Goal: Transaction & Acquisition: Book appointment/travel/reservation

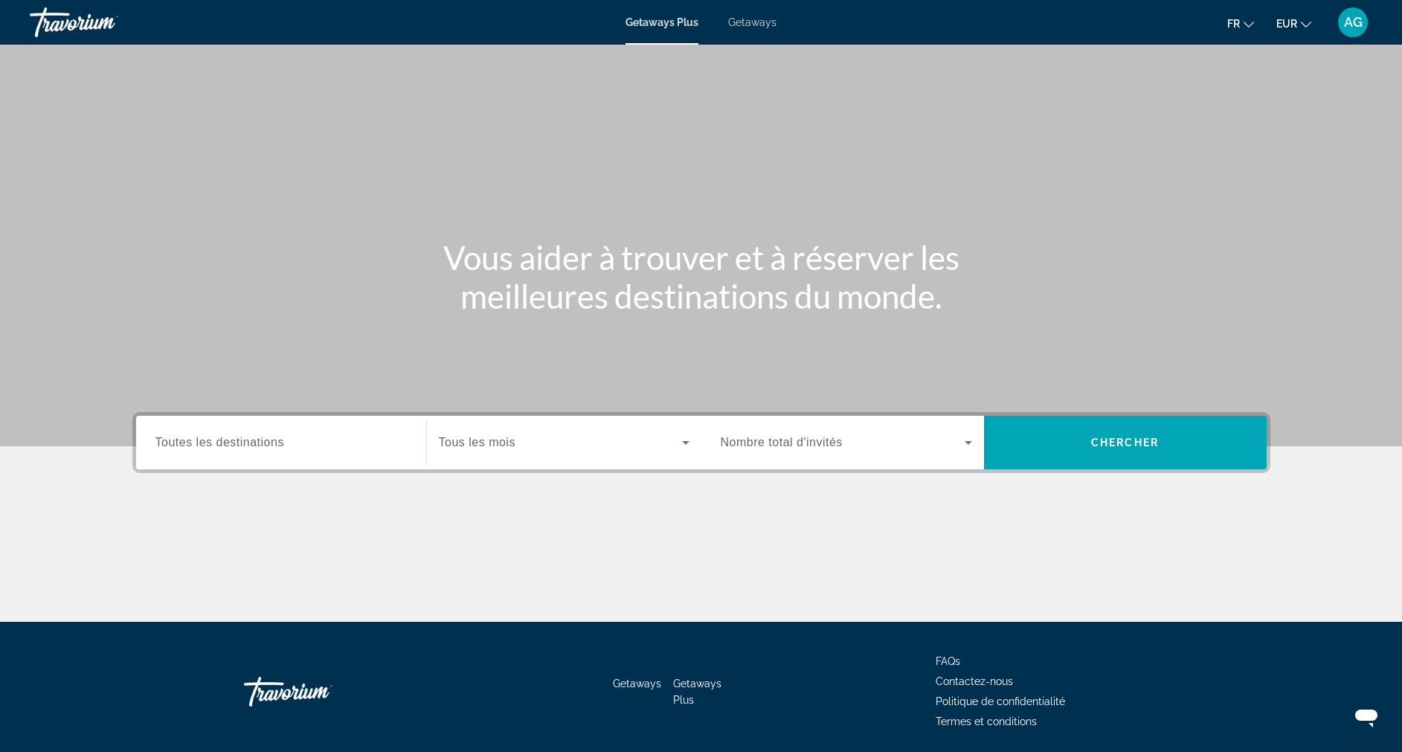
click at [753, 29] on div "Getaways Plus Getaways fr English Español Français Italiano Português русский E…" at bounding box center [701, 22] width 1402 height 39
click at [757, 21] on span "Getaways" at bounding box center [752, 22] width 48 height 12
click at [234, 443] on span "Toutes les destinations" at bounding box center [219, 442] width 129 height 13
click at [234, 443] on input "Destination Toutes les destinations" at bounding box center [280, 443] width 251 height 18
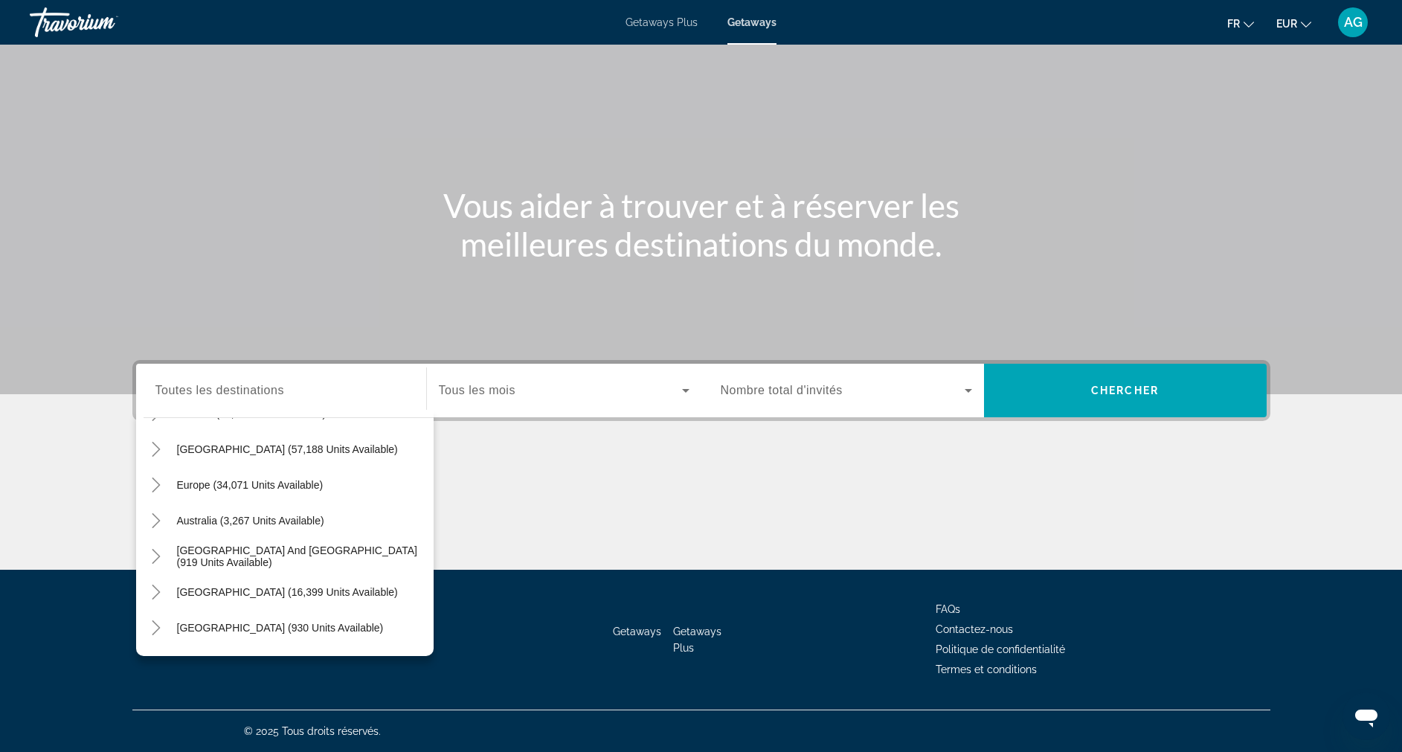
scroll to position [135, 0]
click at [161, 488] on icon "Toggle Europe (34,071 units available)" at bounding box center [156, 486] width 15 height 15
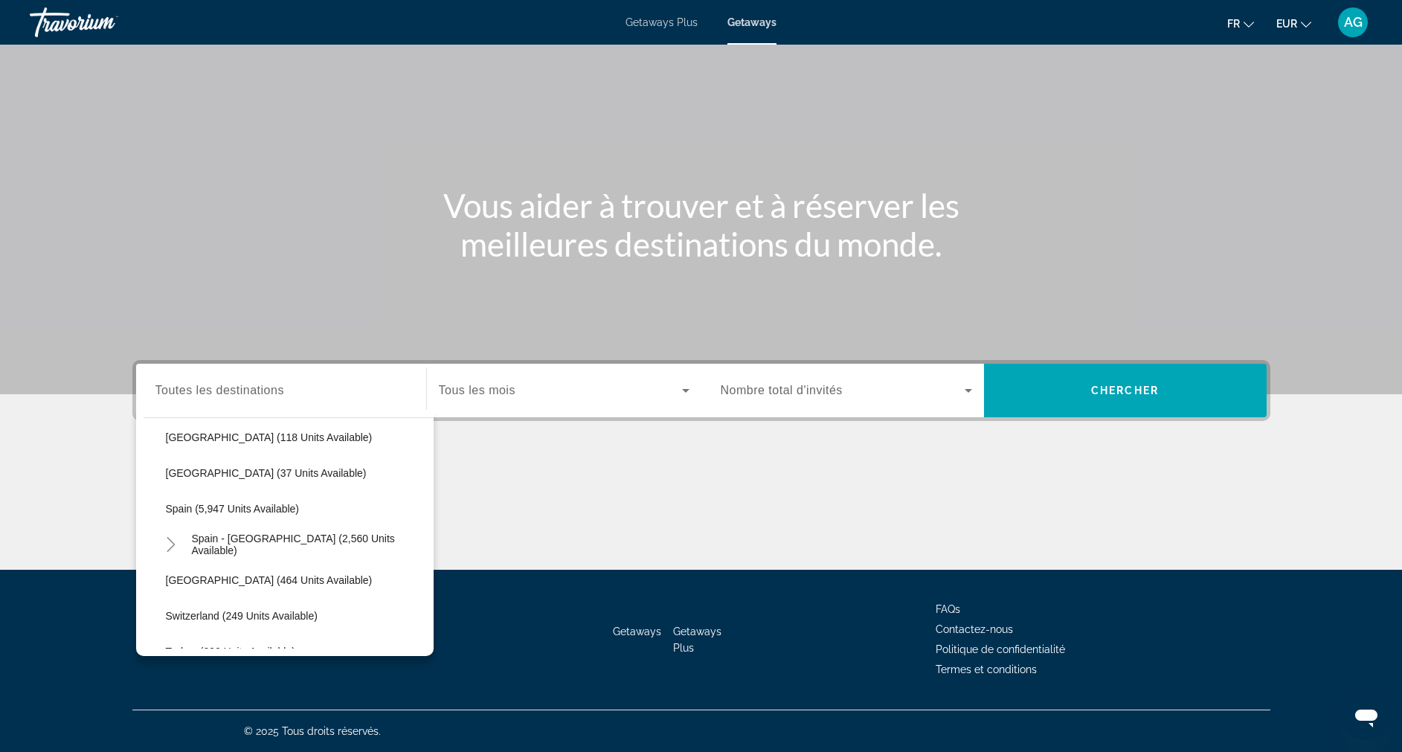
scroll to position [767, 0]
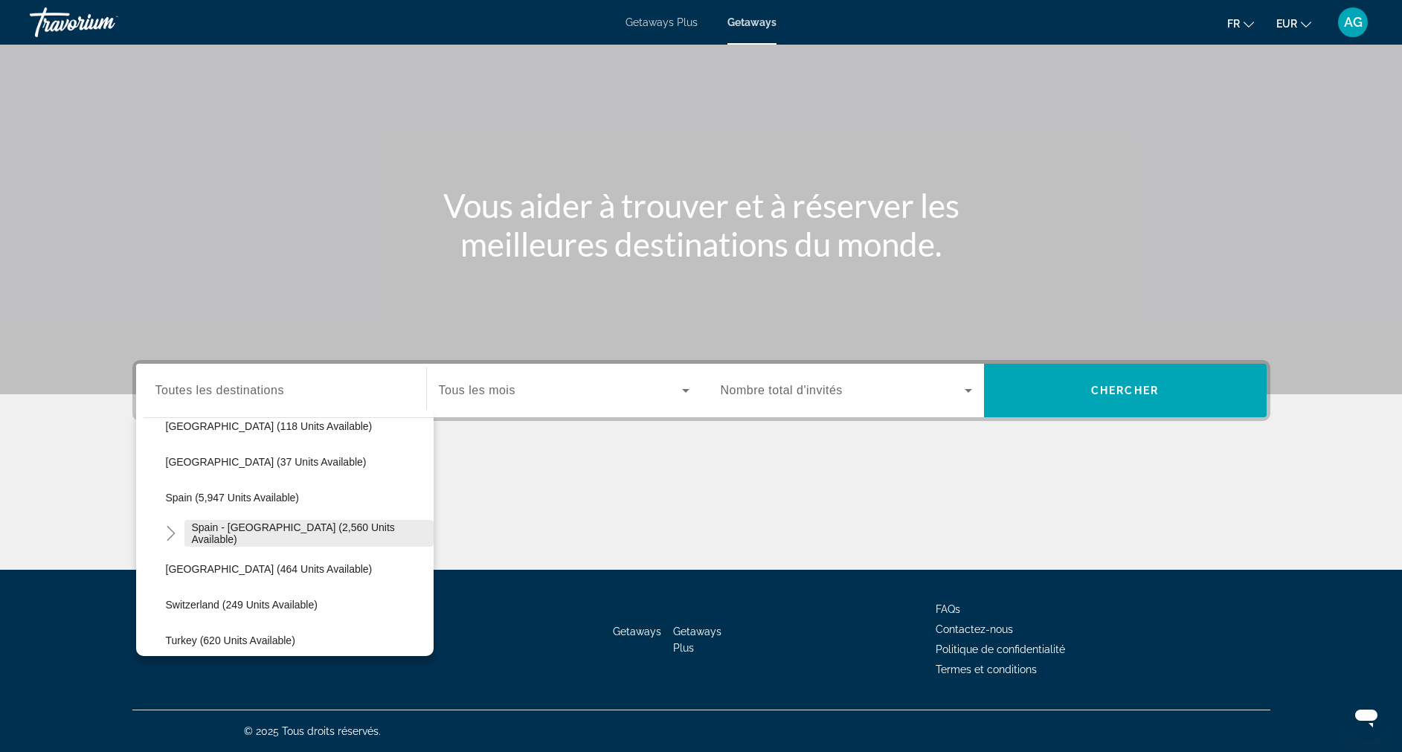
click at [222, 539] on span "Spain - [GEOGRAPHIC_DATA] (2,560 units available)" at bounding box center [309, 533] width 234 height 24
type input "**********"
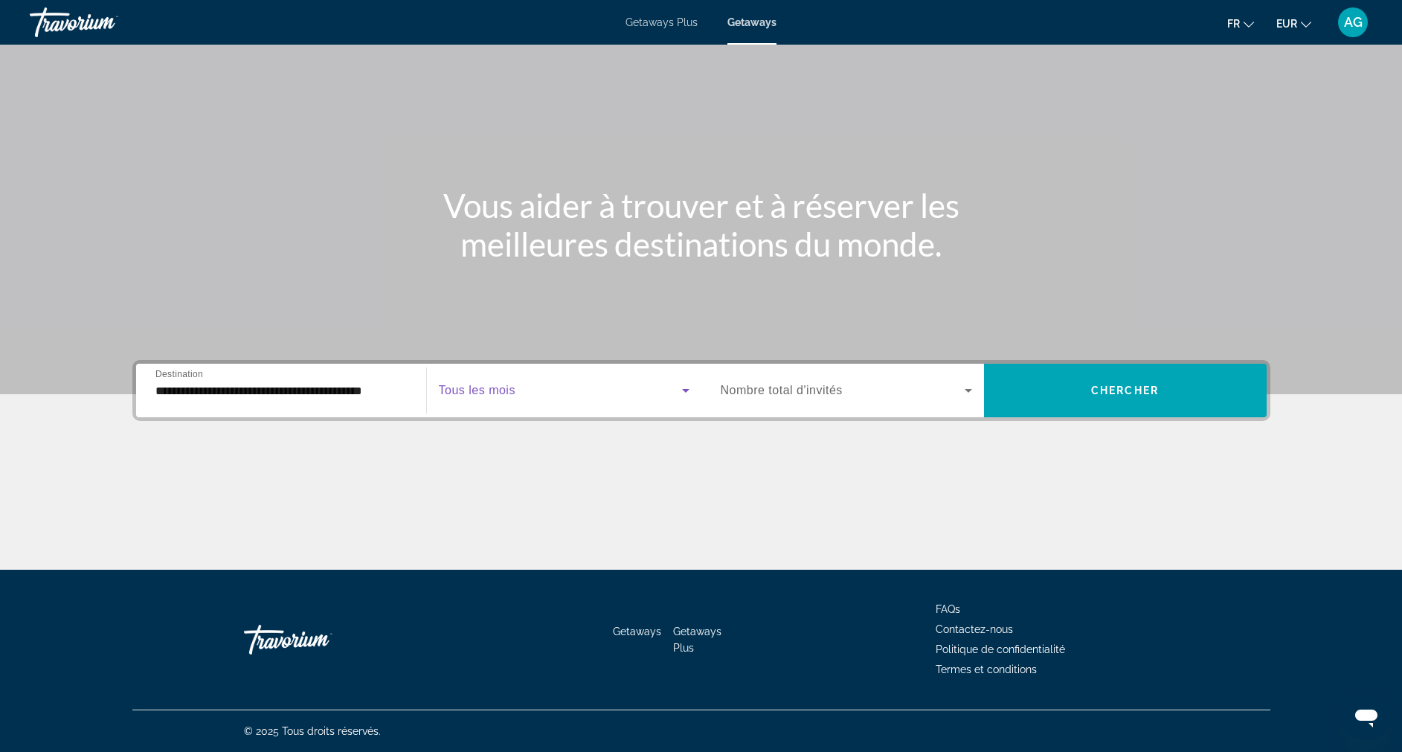
click at [582, 388] on span "Search widget" at bounding box center [560, 391] width 243 height 18
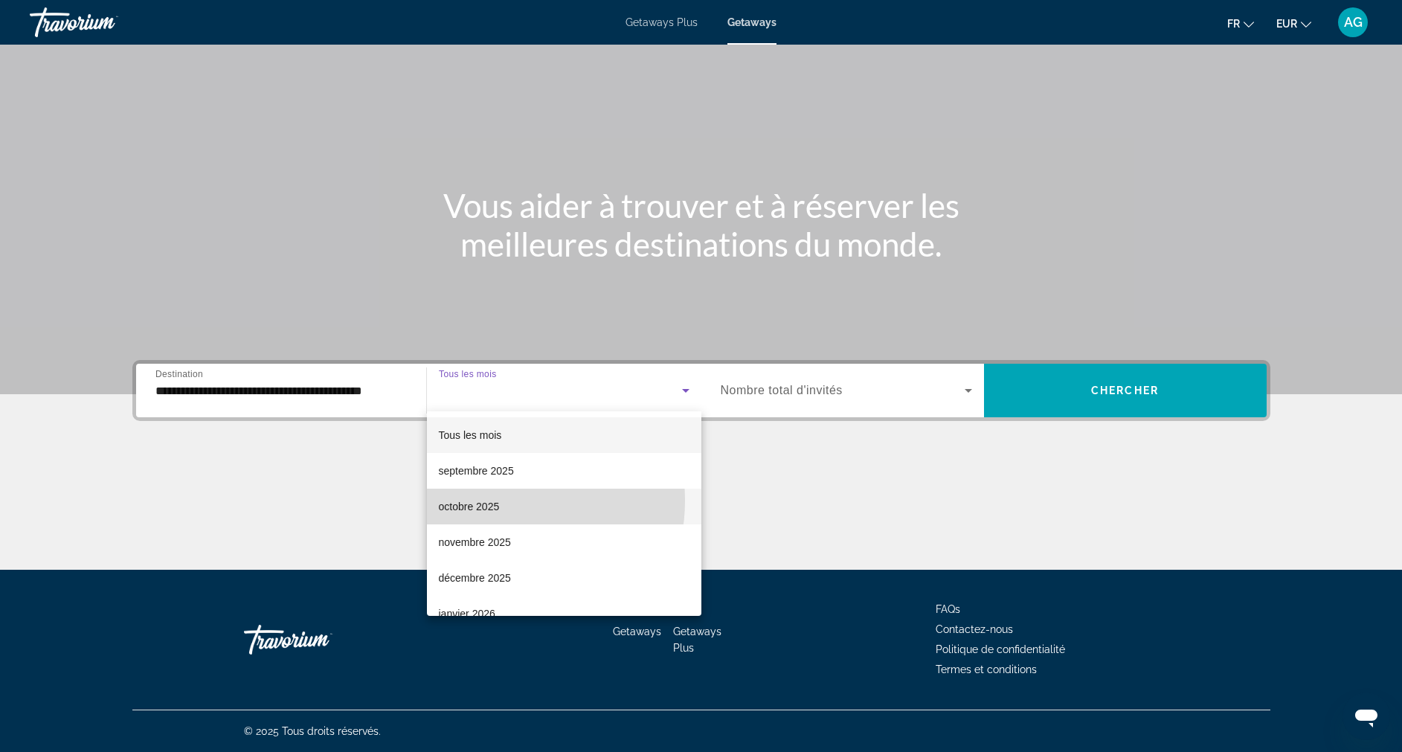
click at [492, 501] on span "octobre 2025" at bounding box center [469, 507] width 61 height 18
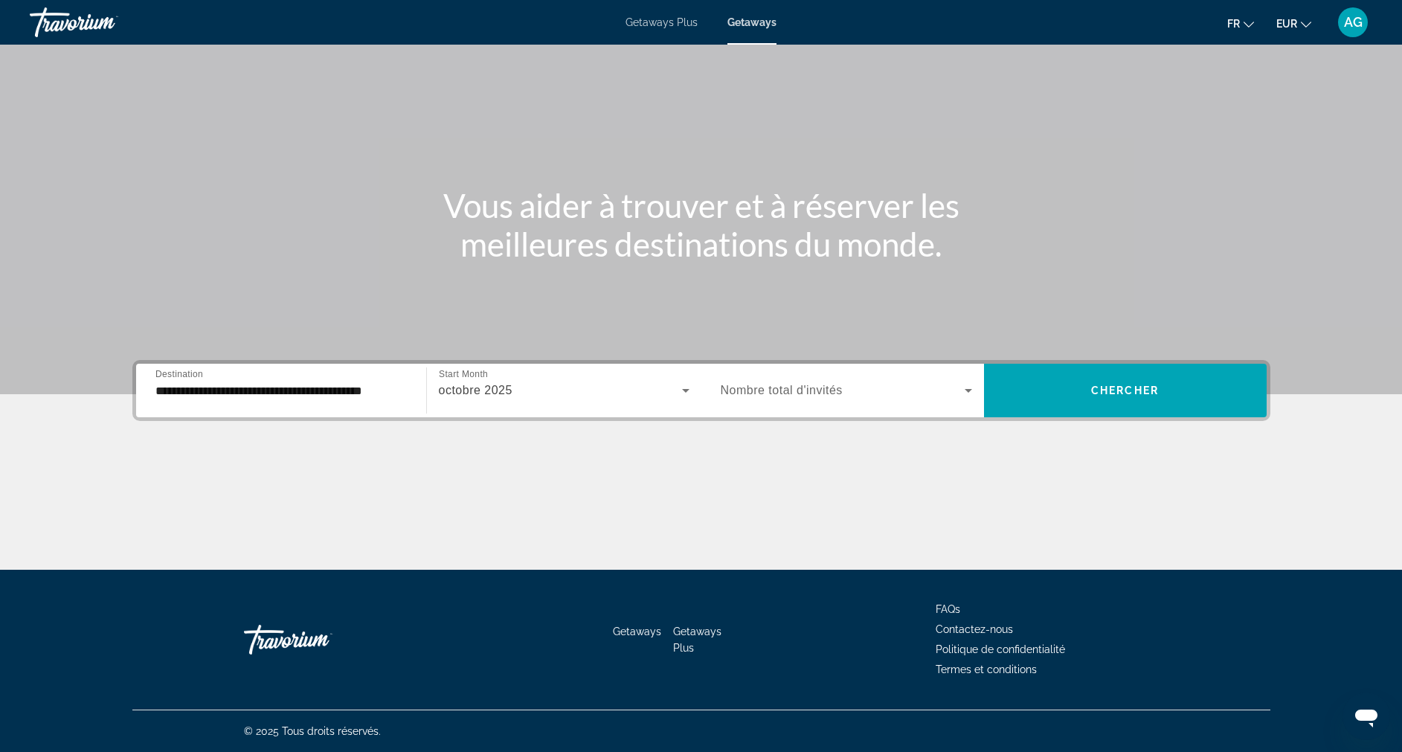
click at [818, 403] on div "Search widget" at bounding box center [846, 391] width 251 height 42
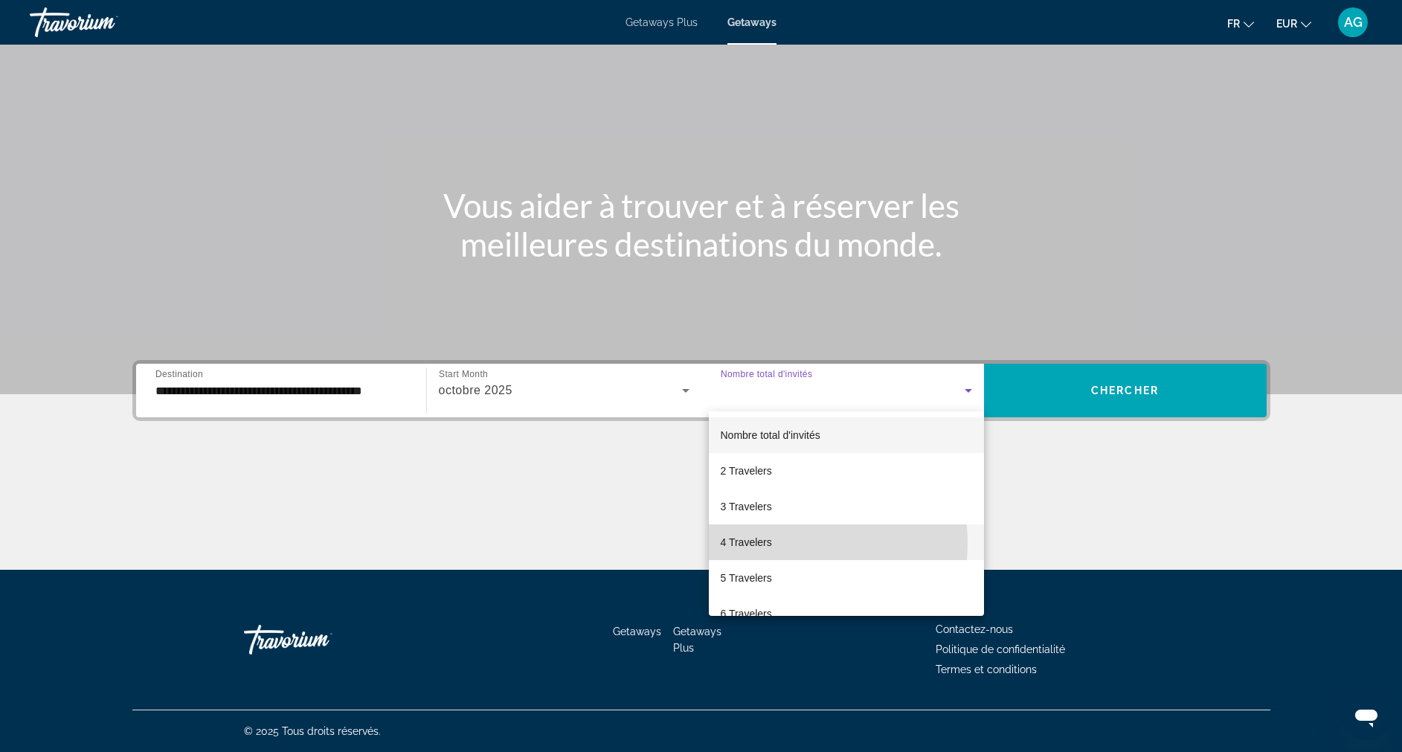
click at [787, 543] on mat-option "4 Travelers" at bounding box center [846, 542] width 275 height 36
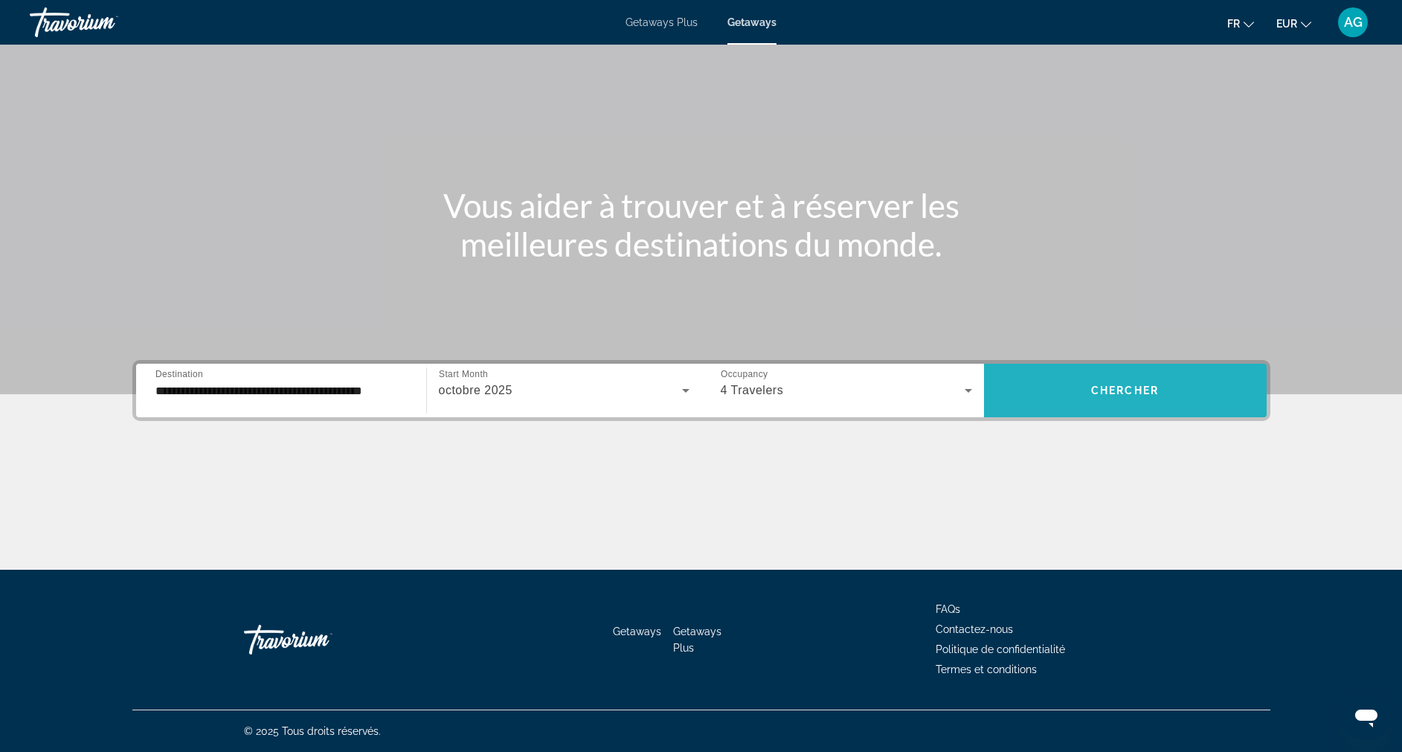
click at [1148, 397] on span "Search widget" at bounding box center [1125, 391] width 283 height 36
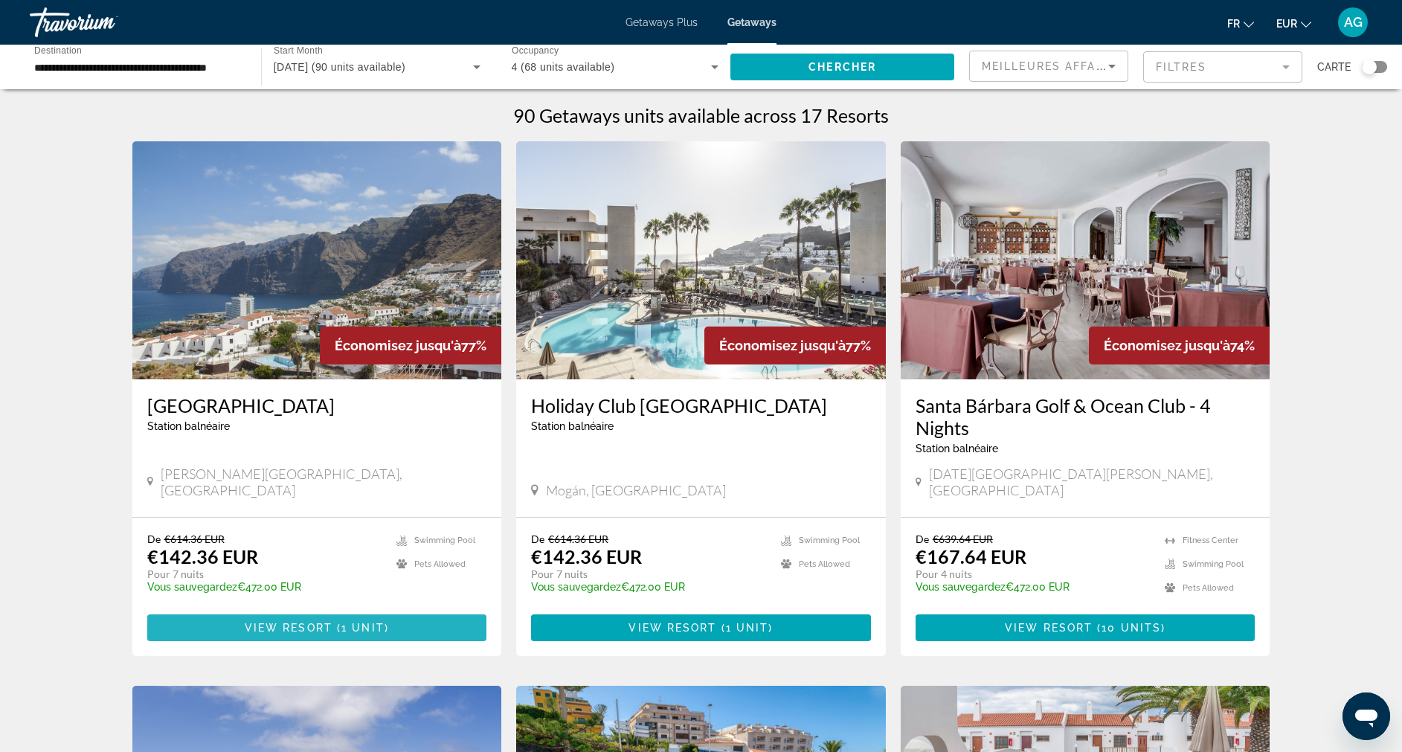
click at [274, 622] on span "View Resort" at bounding box center [289, 628] width 88 height 12
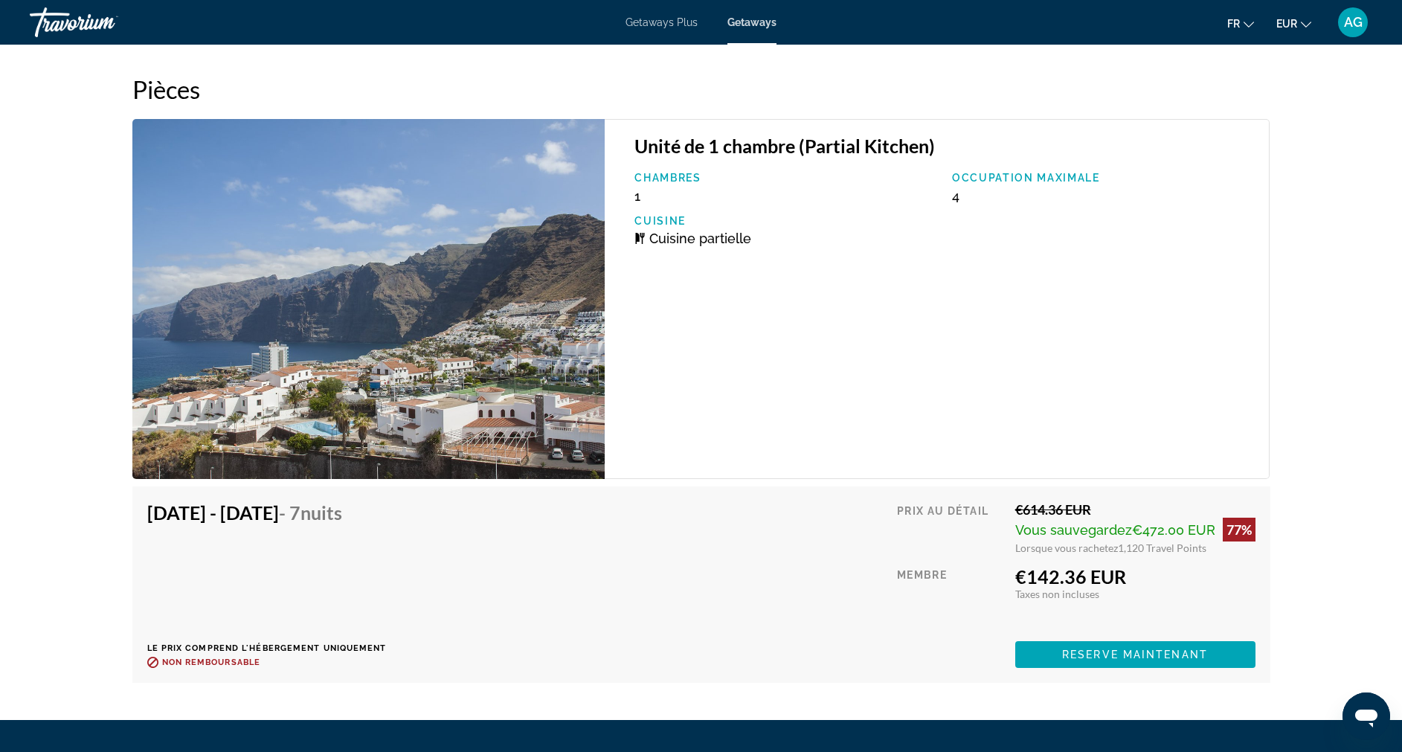
scroll to position [2463, 0]
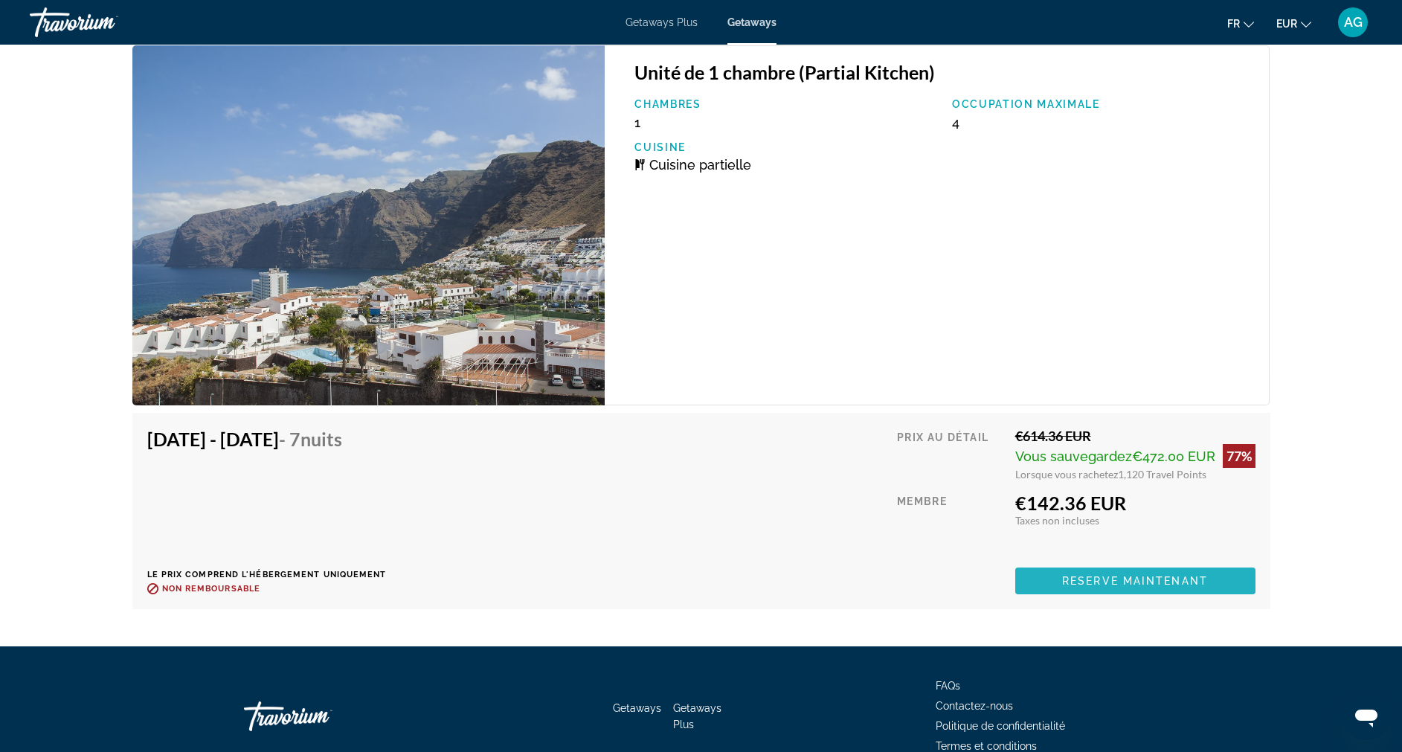
click at [1114, 582] on span "Reserve maintenant" at bounding box center [1135, 581] width 146 height 12
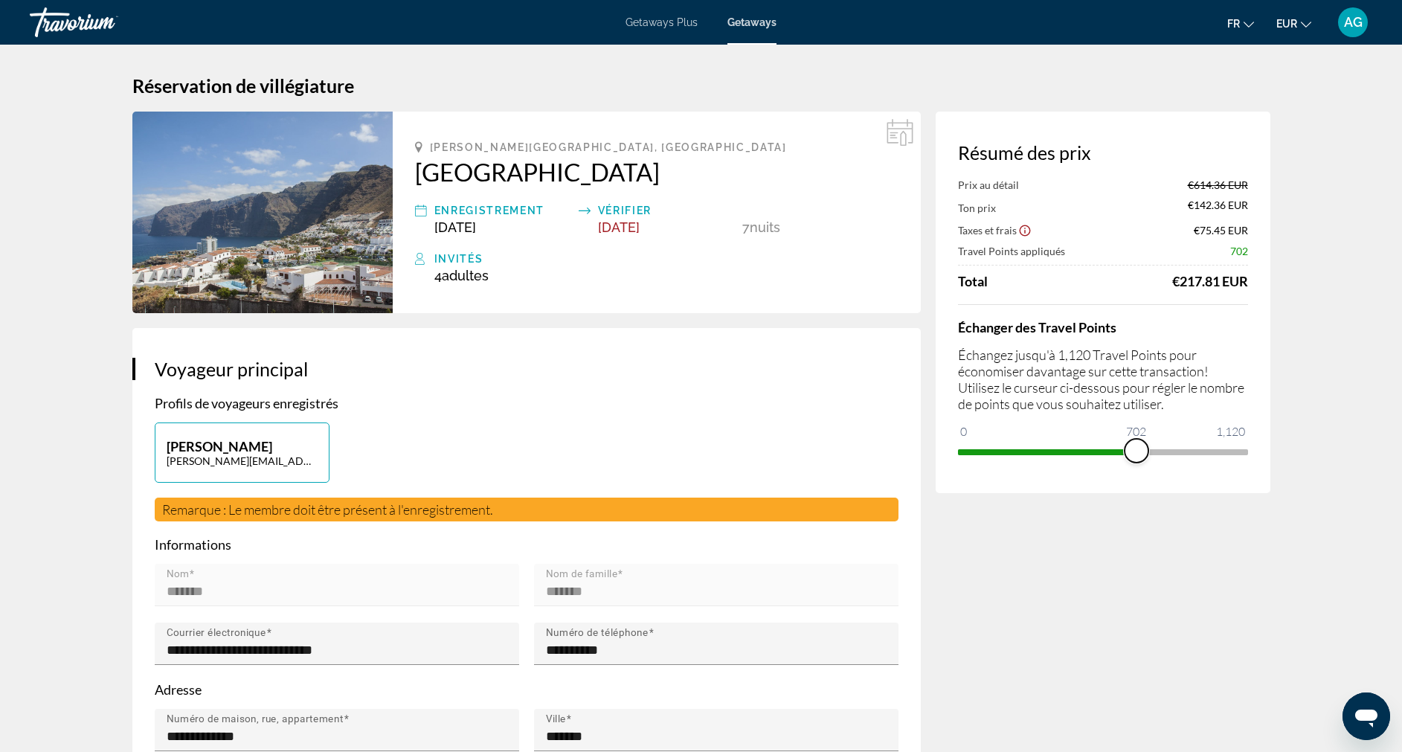
drag, startPoint x: 1233, startPoint y: 446, endPoint x: 1137, endPoint y: 443, distance: 96.0
click at [1137, 443] on span "ngx-slider" at bounding box center [1137, 451] width 24 height 24
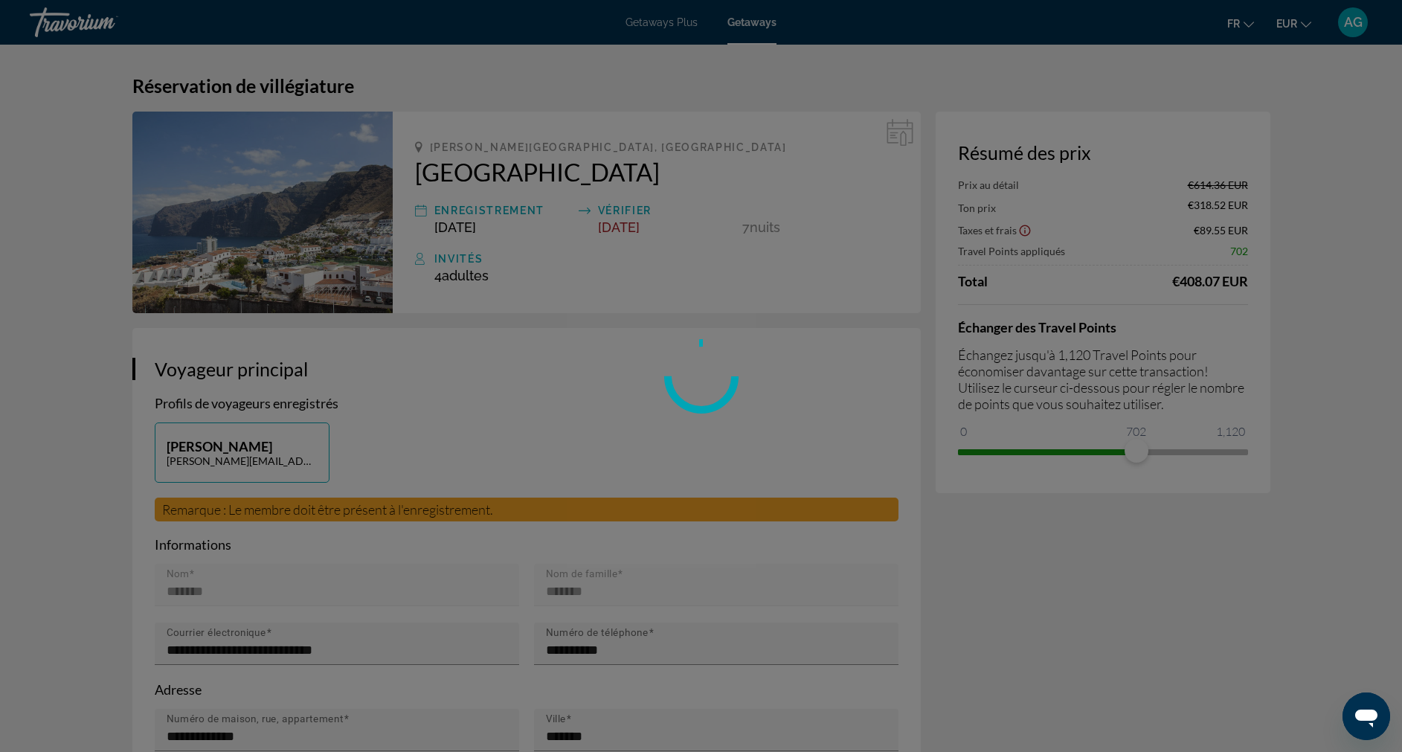
click at [1137, 443] on div "Passer au contenu principal Getaways Plus Getaways fr English Español Français …" at bounding box center [701, 376] width 1402 height 752
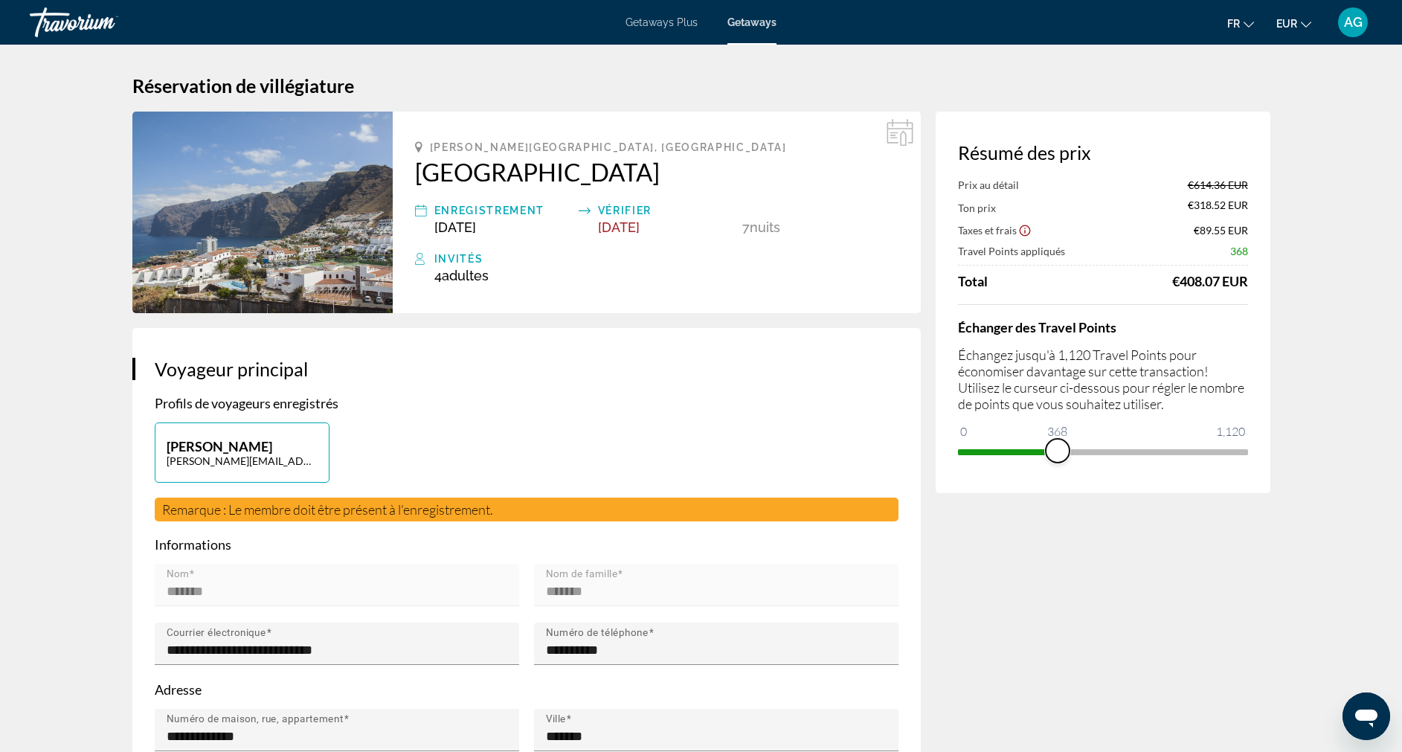
drag, startPoint x: 1137, startPoint y: 443, endPoint x: 1057, endPoint y: 460, distance: 81.4
click at [1057, 460] on span "ngx-slider" at bounding box center [1058, 451] width 24 height 24
drag, startPoint x: 1057, startPoint y: 460, endPoint x: 1342, endPoint y: 481, distance: 285.7
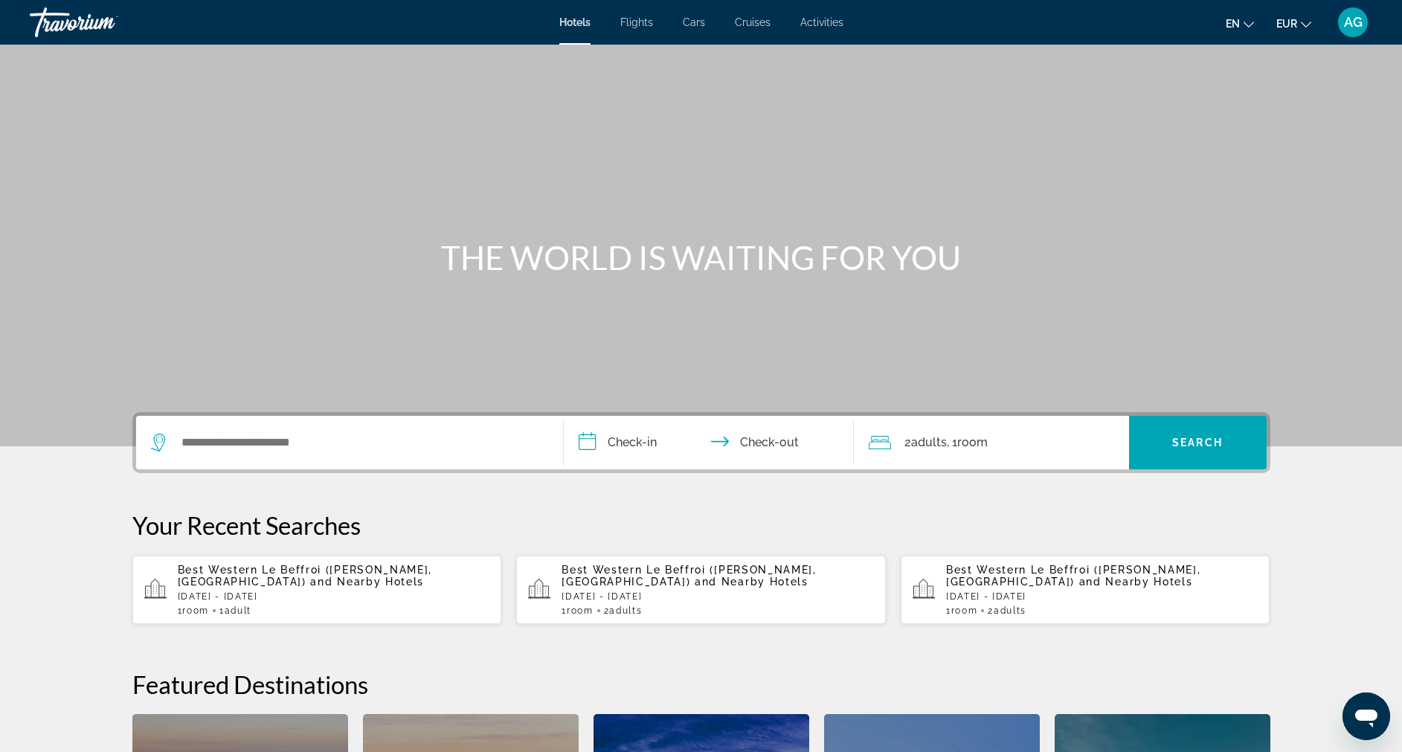
click at [1349, 27] on span "AG" at bounding box center [1353, 22] width 19 height 15
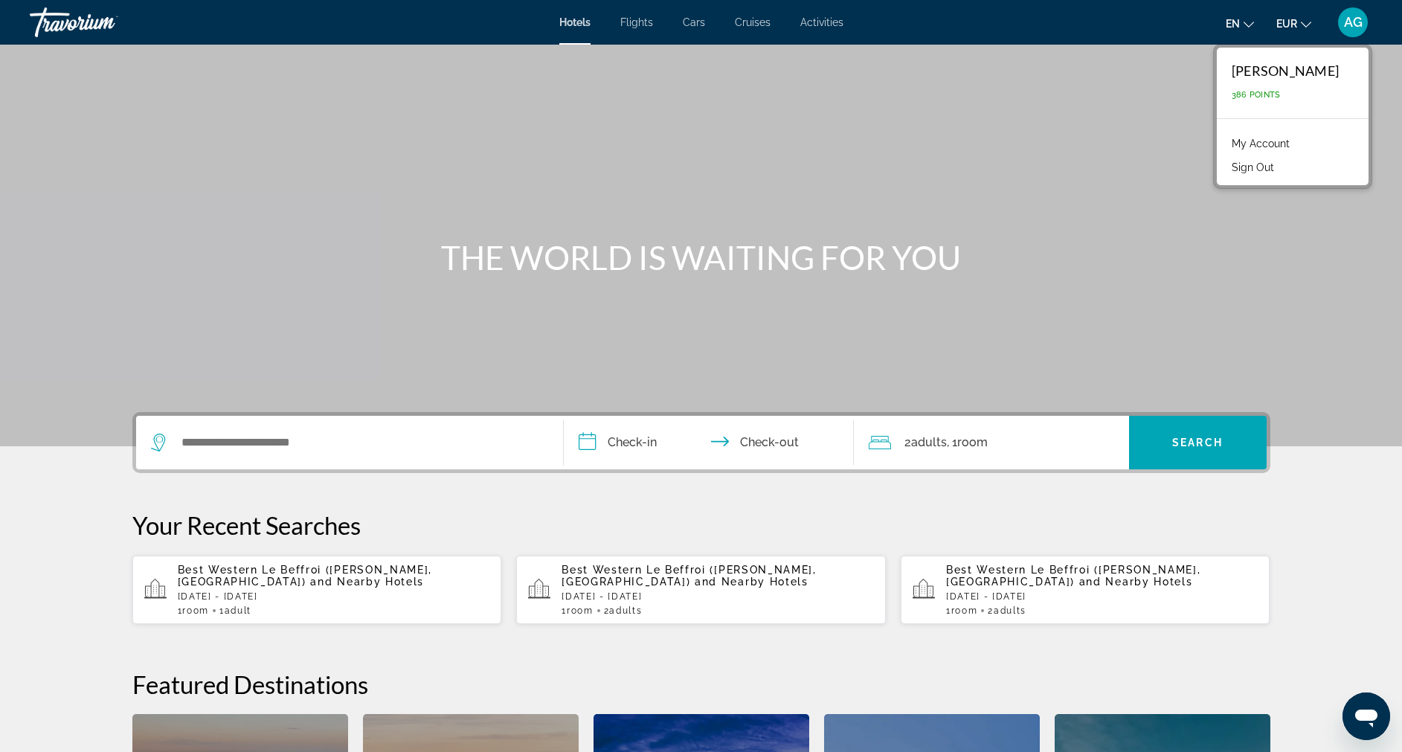
click at [1270, 141] on link "My Account" at bounding box center [1260, 143] width 73 height 19
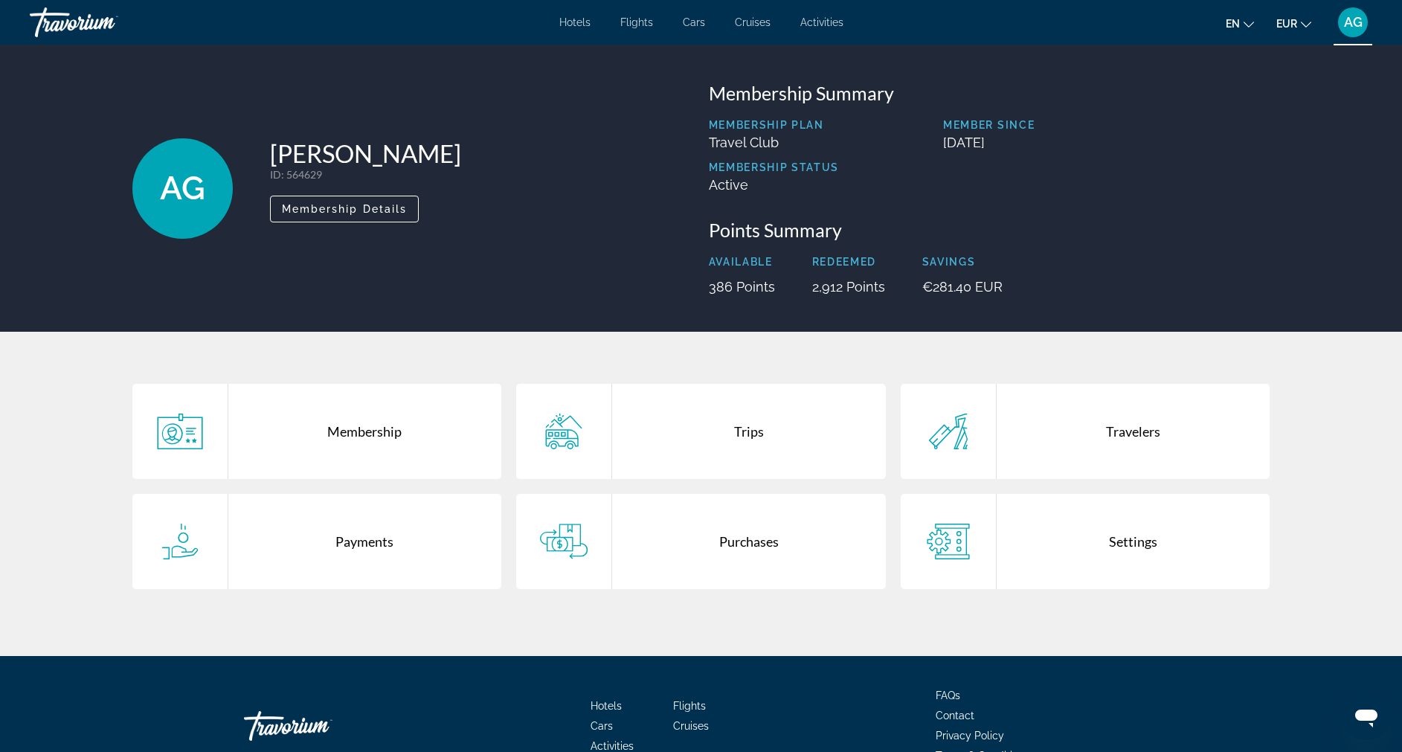
click at [1352, 20] on span "AG" at bounding box center [1353, 22] width 19 height 15
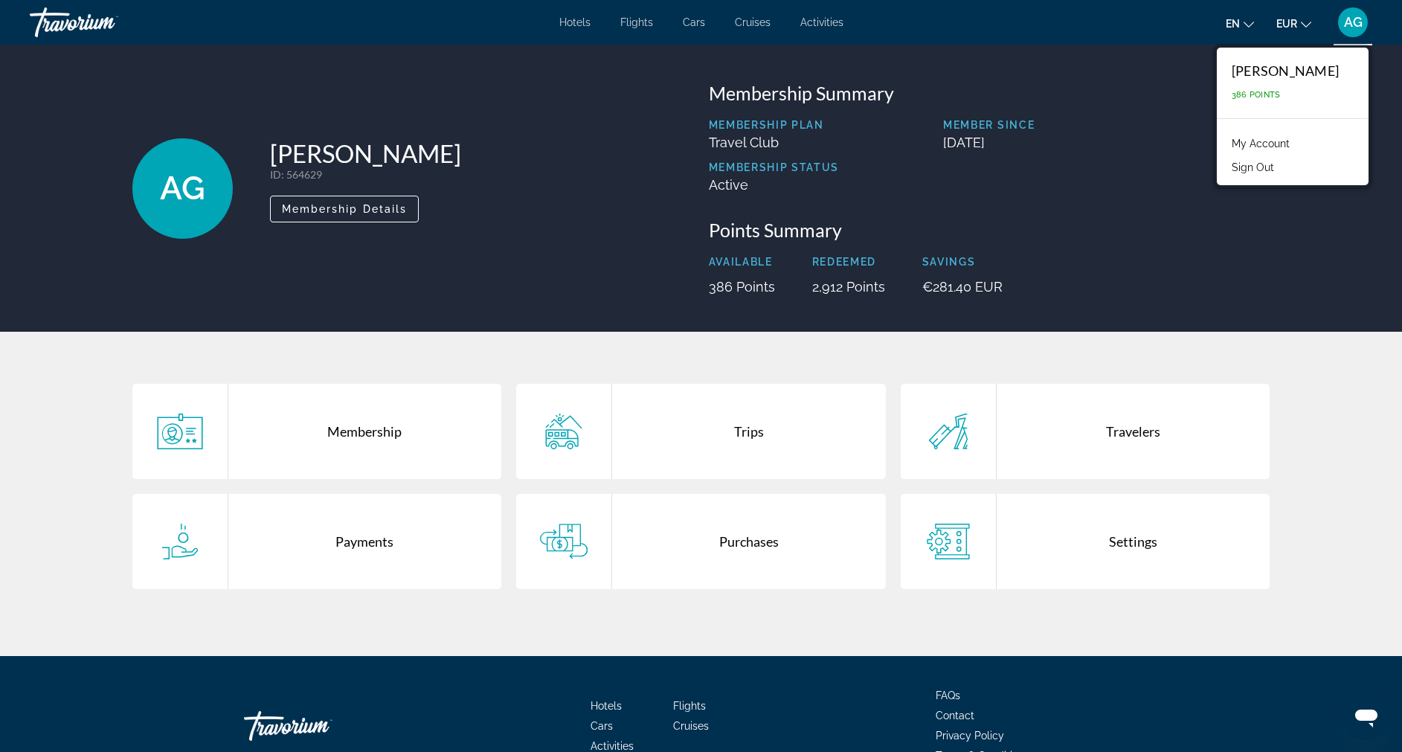
click at [751, 549] on div "Purchases" at bounding box center [749, 541] width 274 height 95
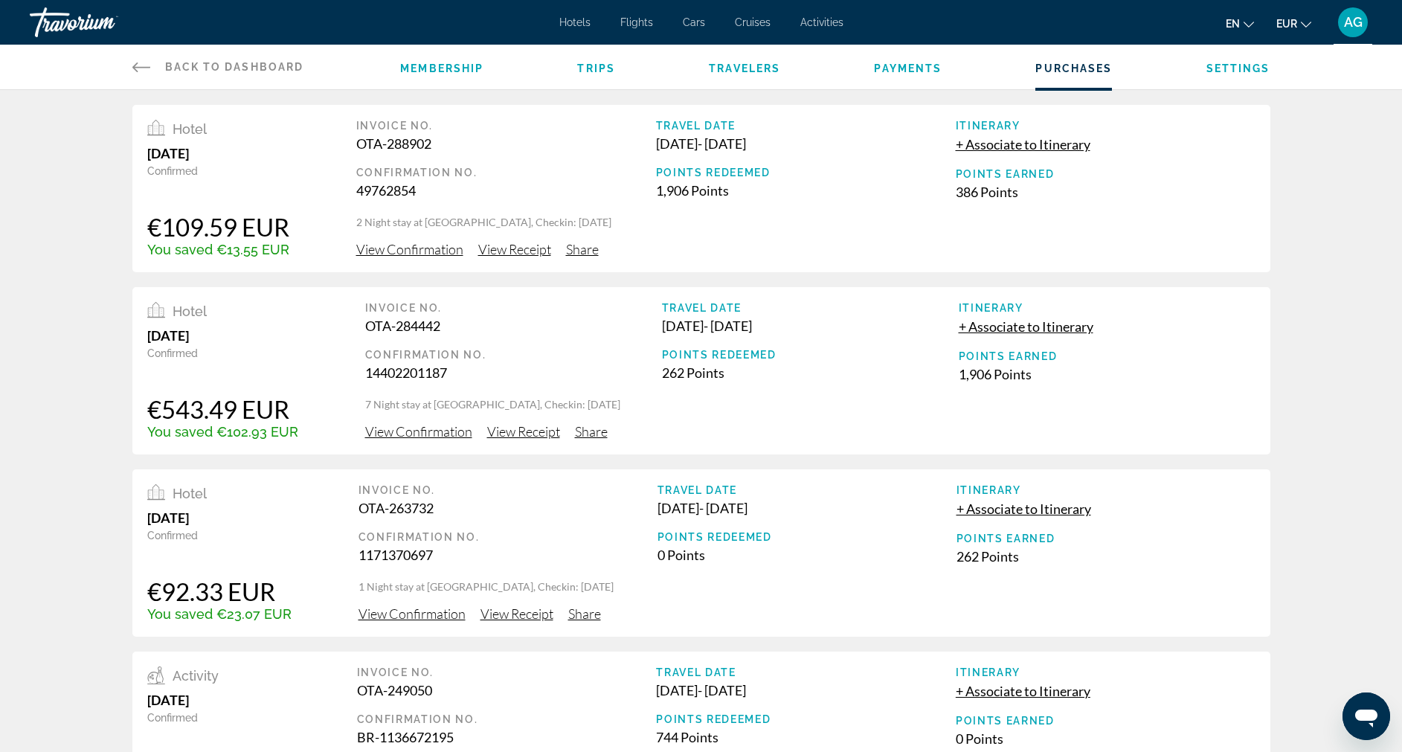
click at [427, 247] on span "View Confirmation" at bounding box center [409, 249] width 107 height 16
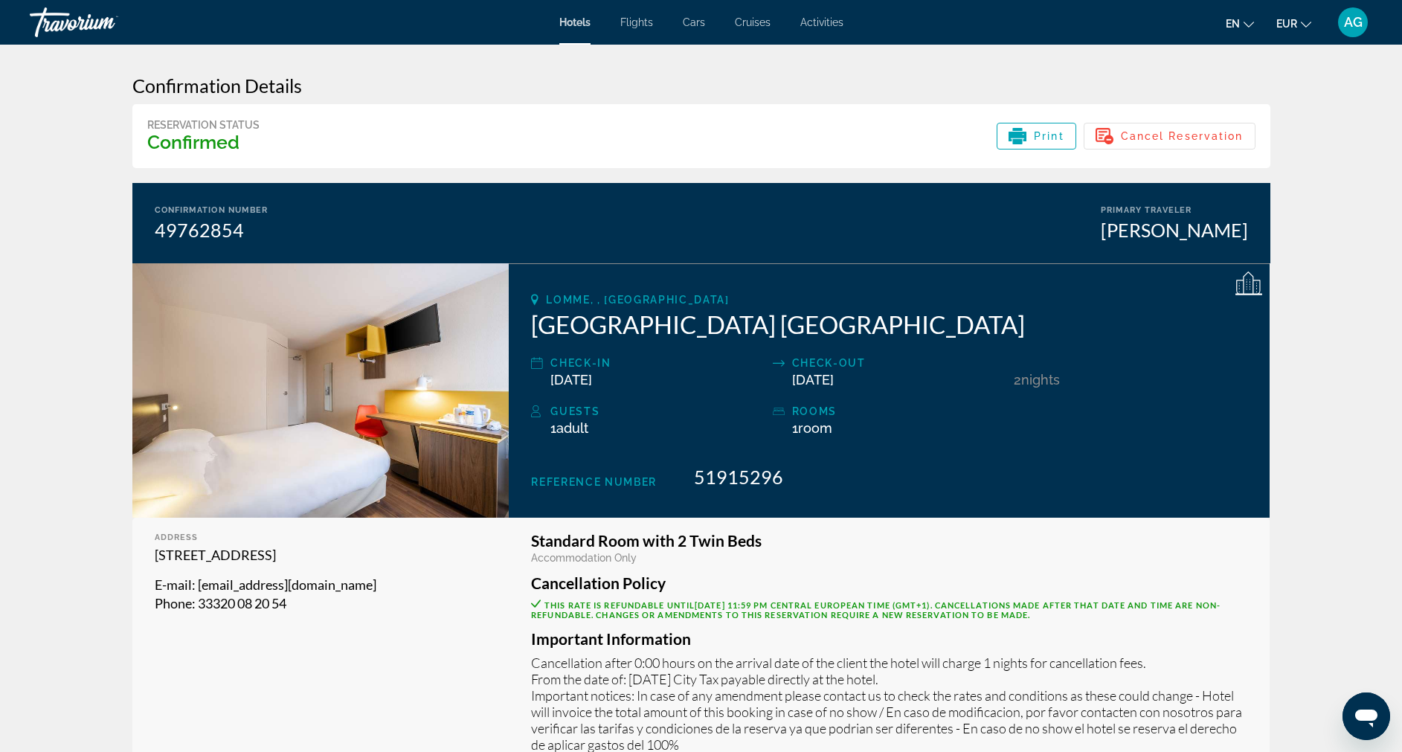
click at [579, 24] on span "Hotels" at bounding box center [574, 22] width 31 height 12
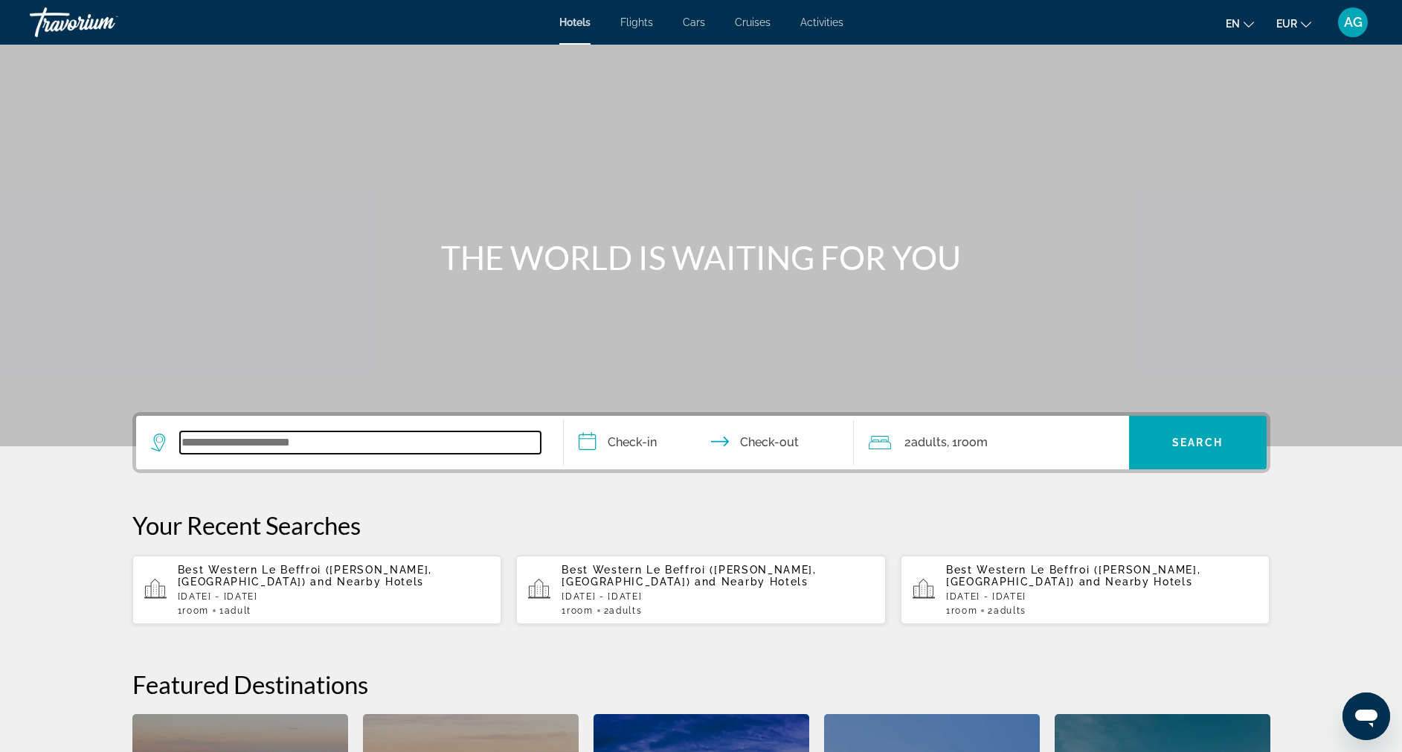
click at [234, 444] on input "Search widget" at bounding box center [360, 442] width 361 height 22
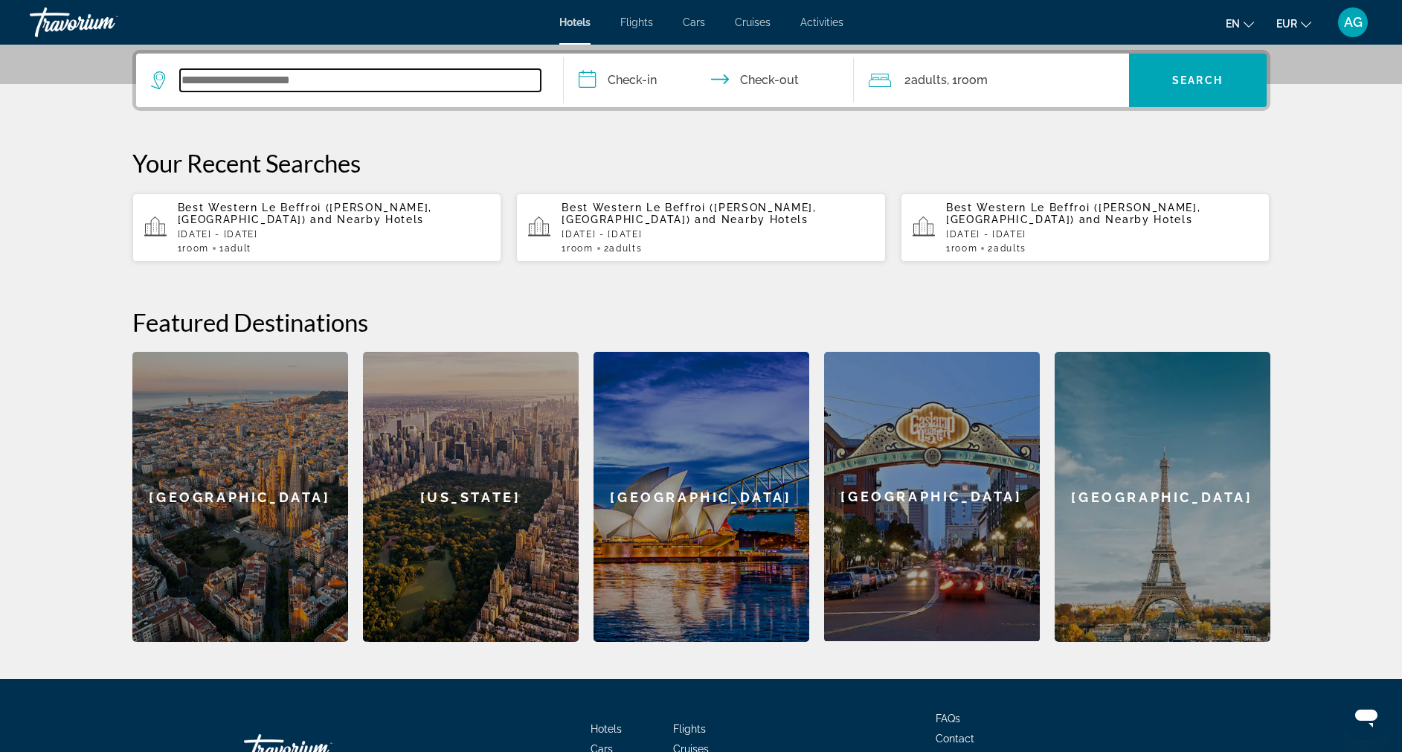
scroll to position [364, 0]
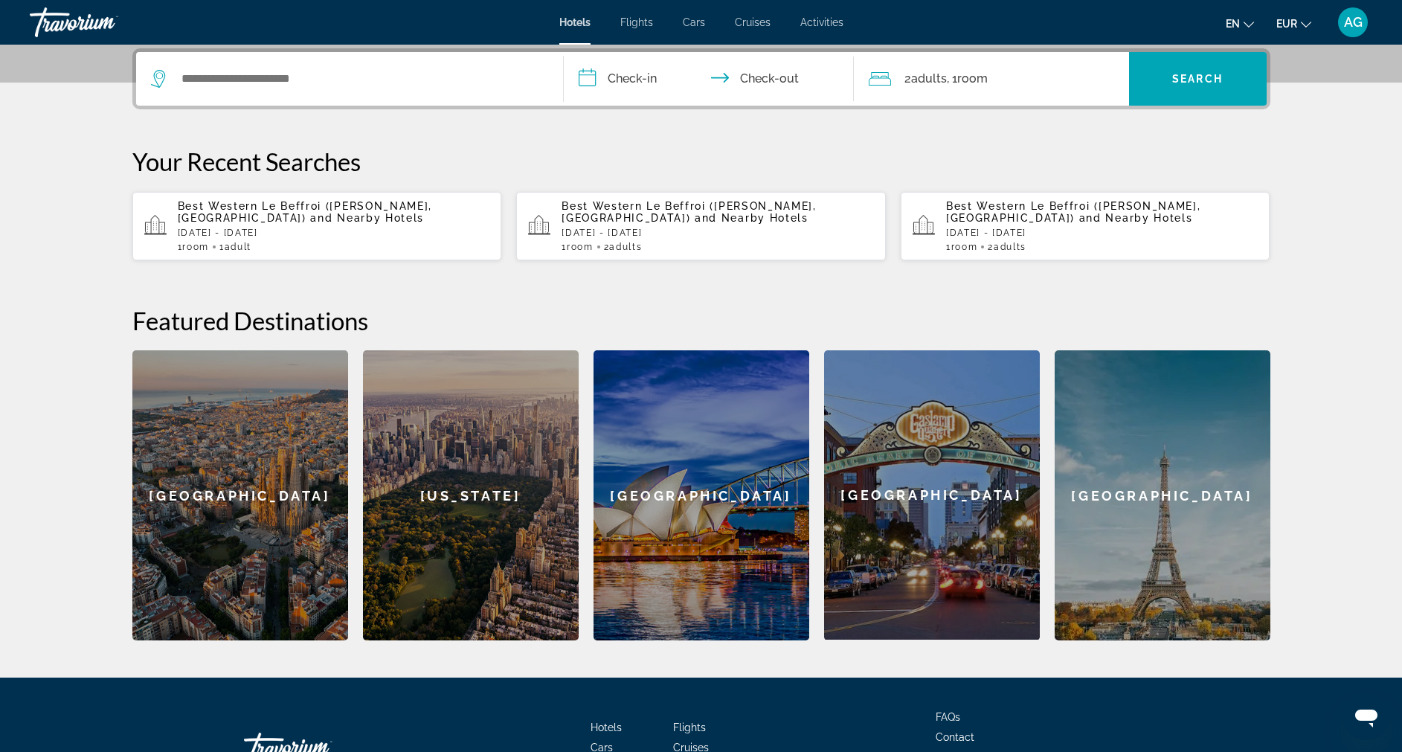
click at [424, 212] on span "and Nearby Hotels" at bounding box center [367, 218] width 114 height 12
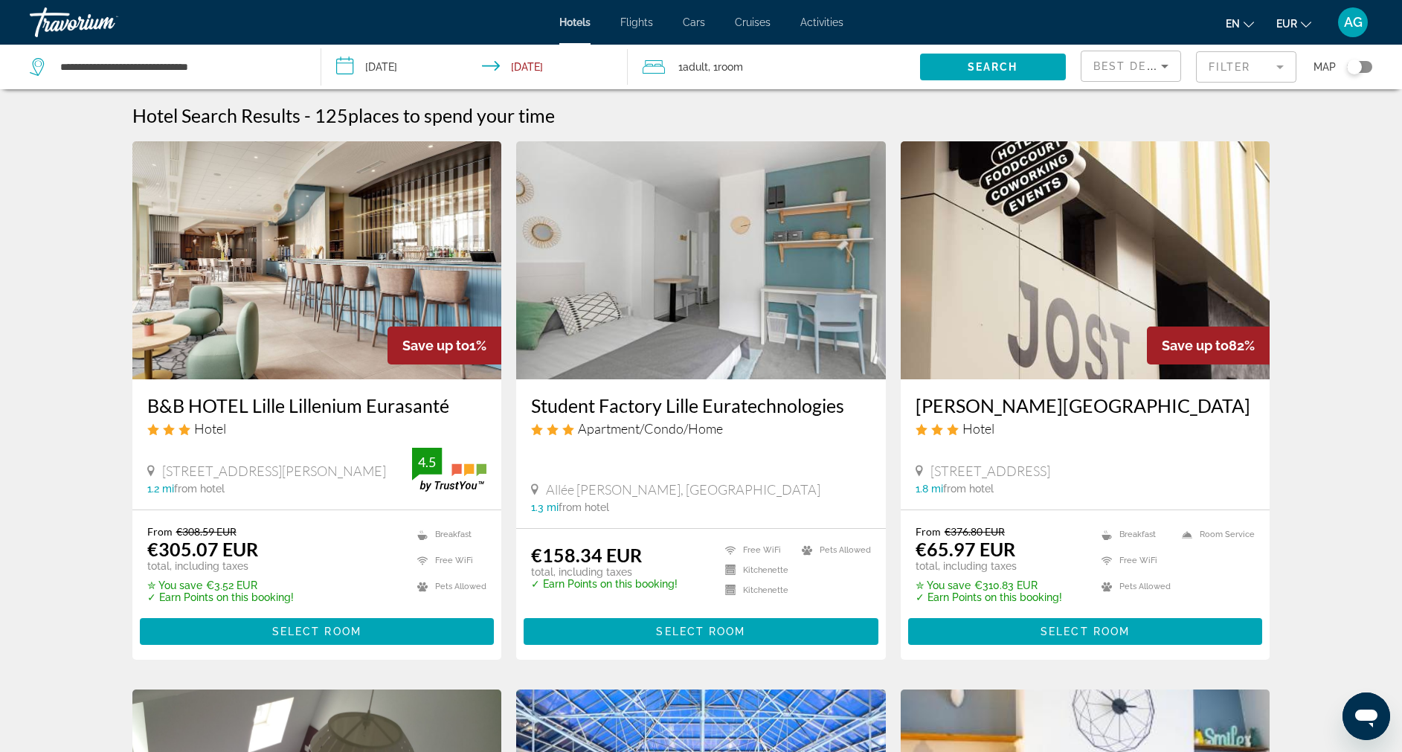
click at [344, 406] on h3 "B&B HOTEL Lille Lillenium Eurasanté" at bounding box center [317, 405] width 340 height 22
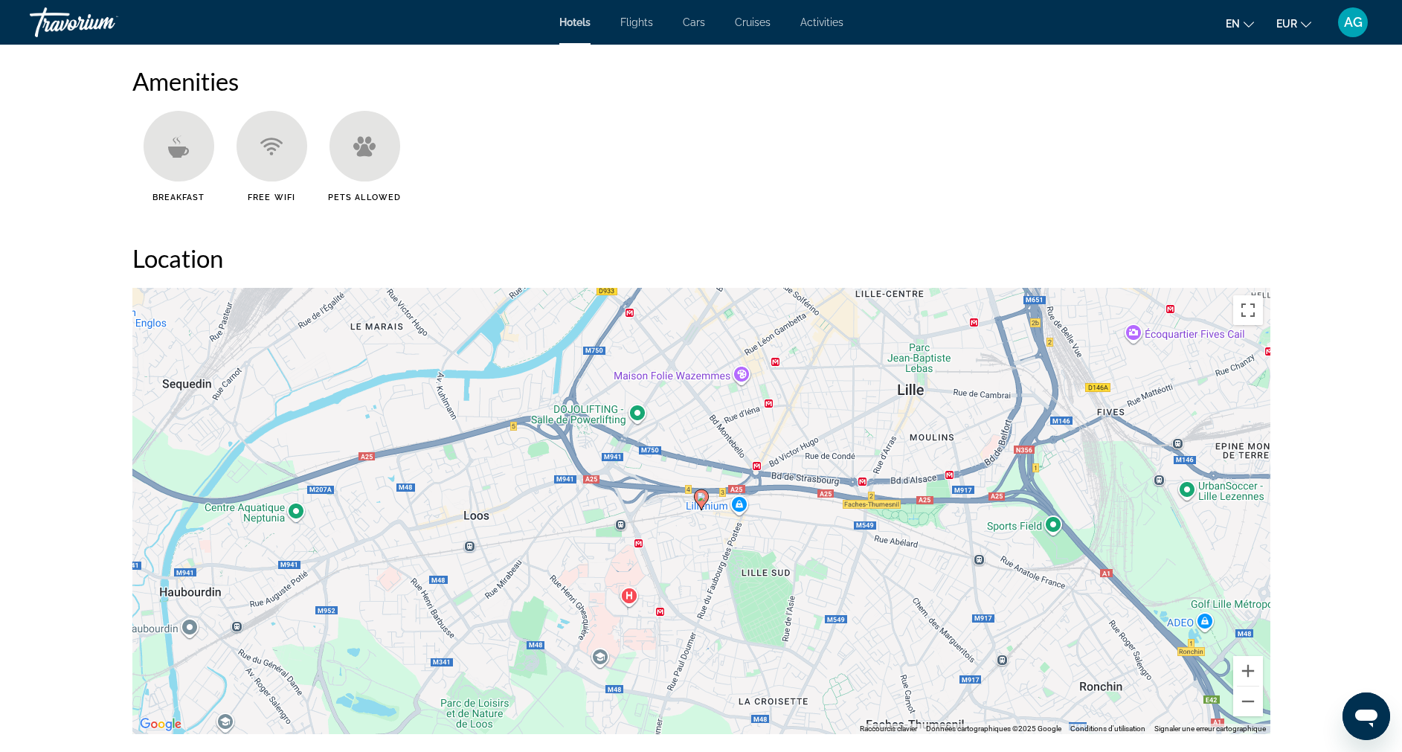
scroll to position [521, 0]
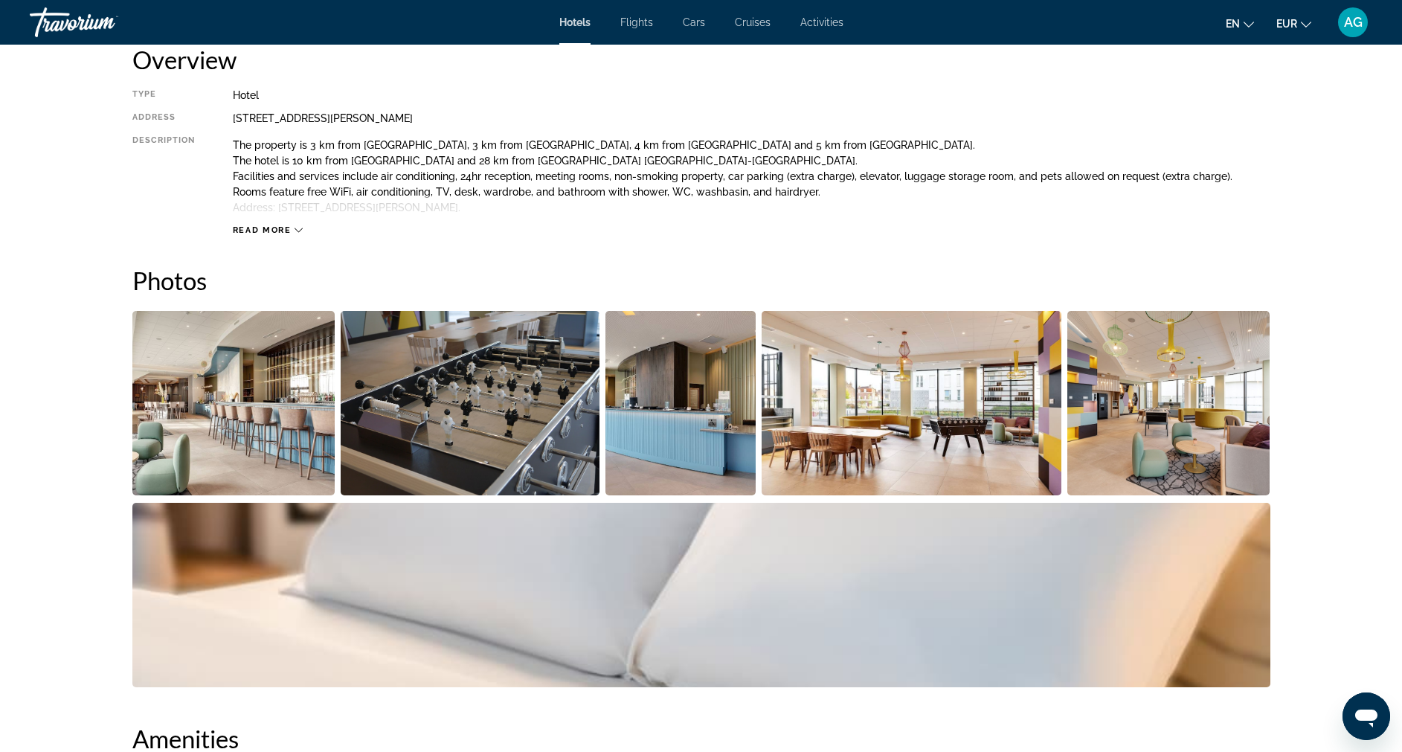
click at [645, 22] on span "Flights" at bounding box center [636, 22] width 33 height 12
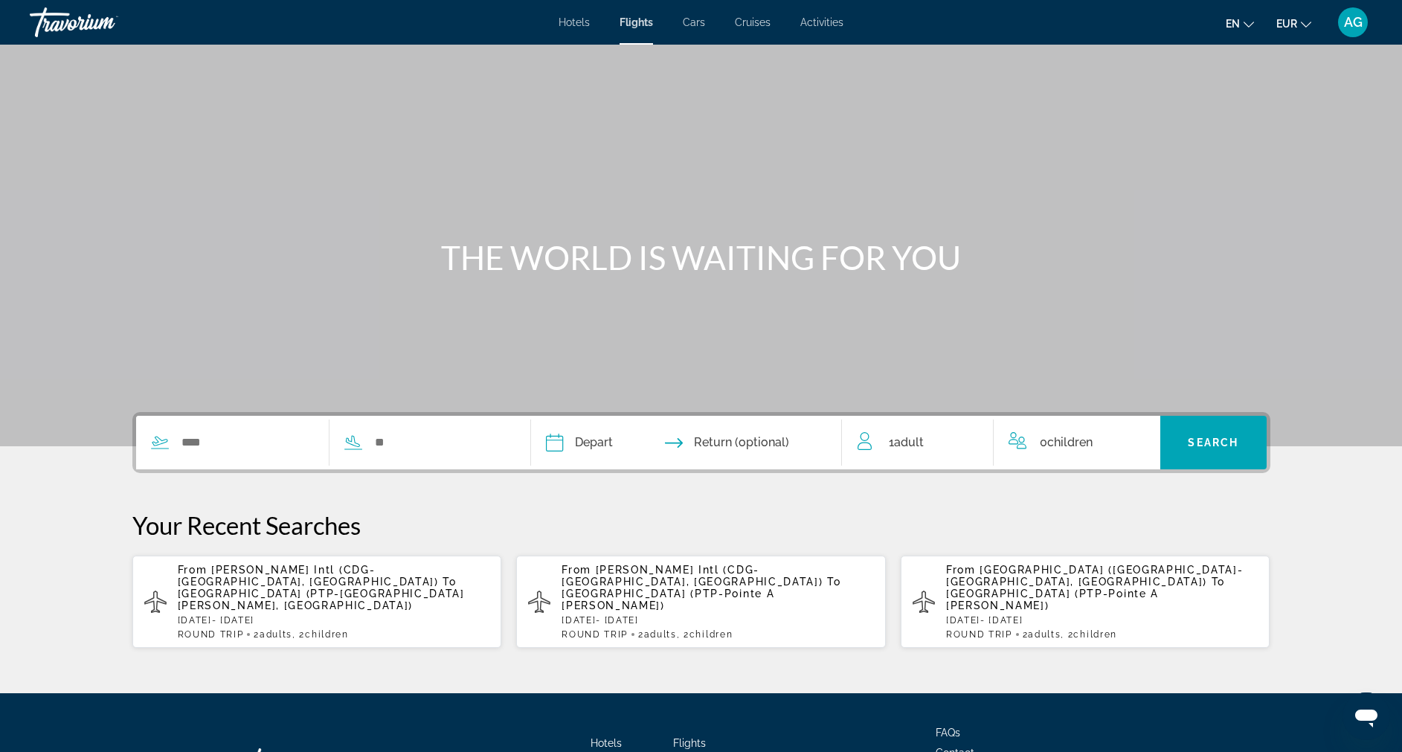
click at [699, 23] on span "Cars" at bounding box center [694, 22] width 22 height 12
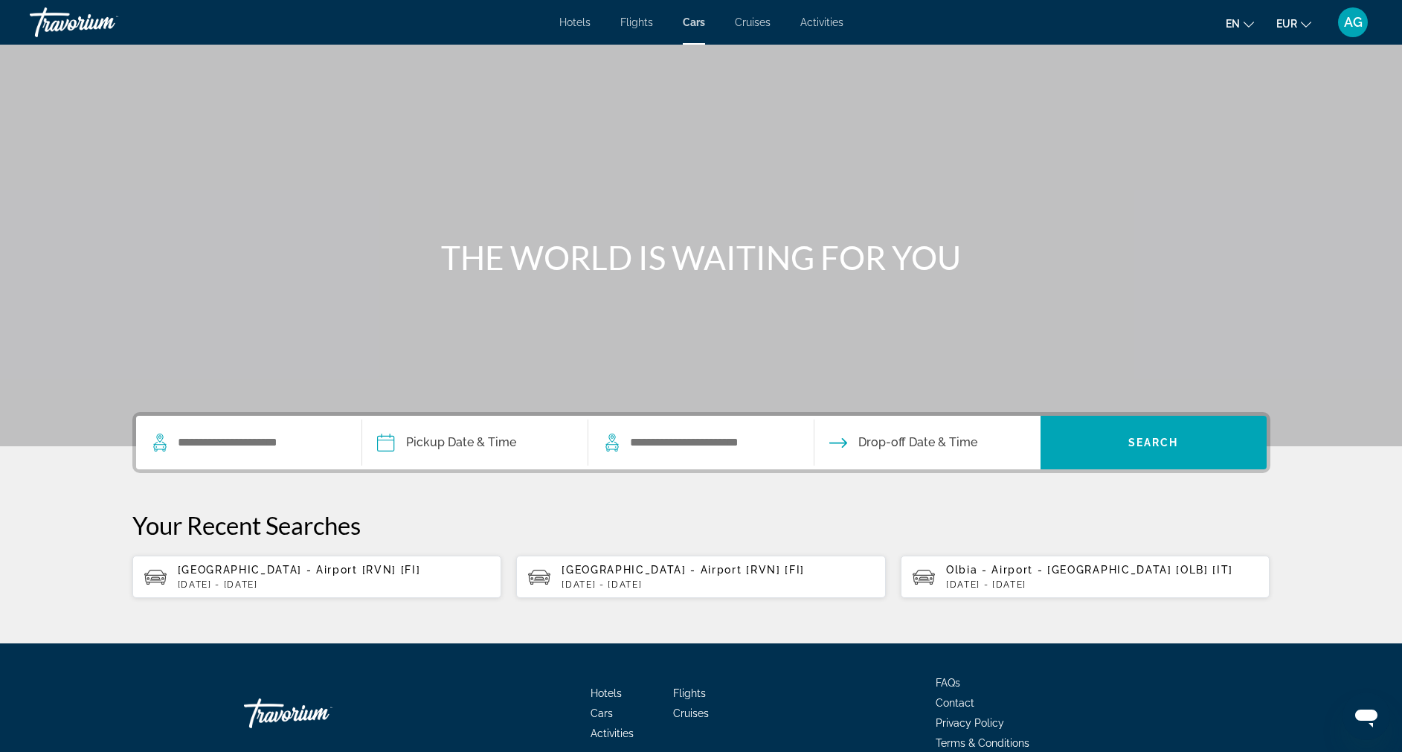
click at [768, 16] on span "Cruises" at bounding box center [753, 22] width 36 height 12
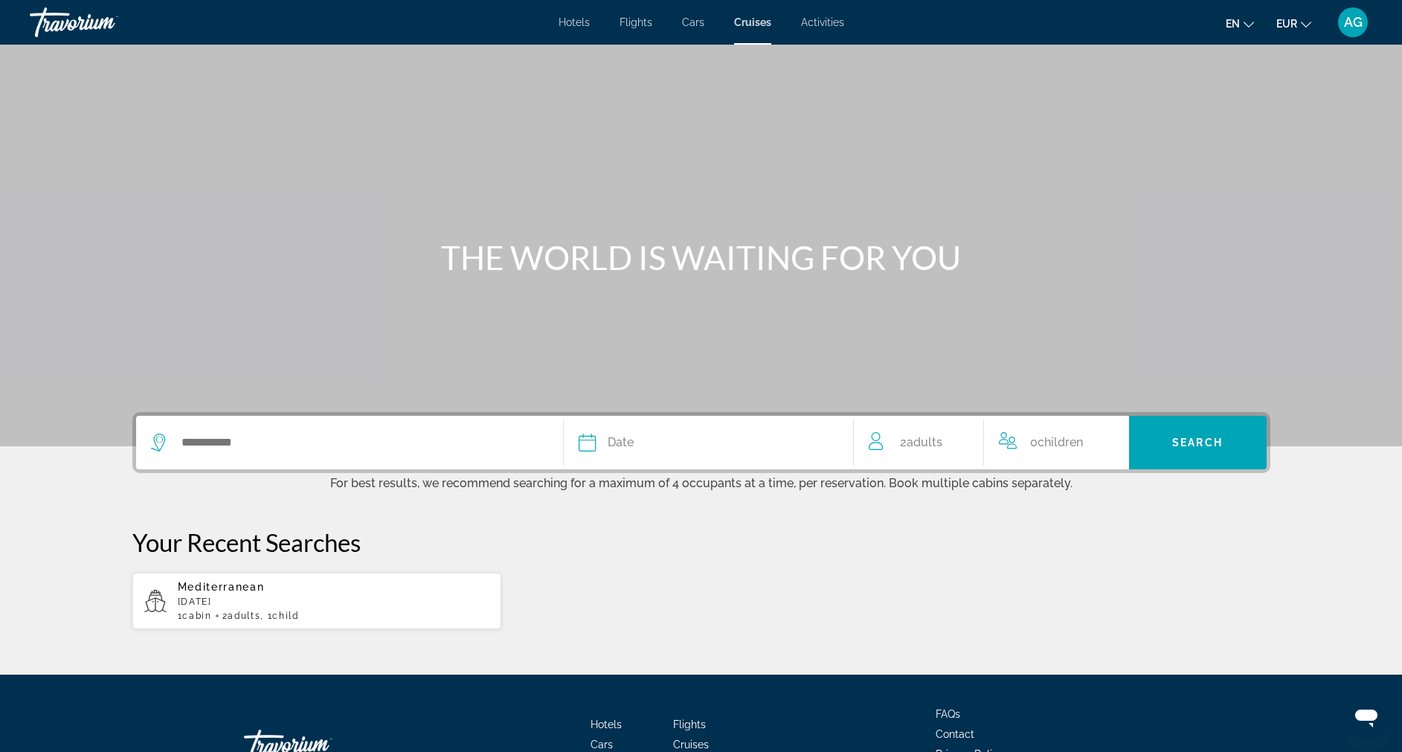
click at [820, 24] on span "Activities" at bounding box center [822, 22] width 43 height 12
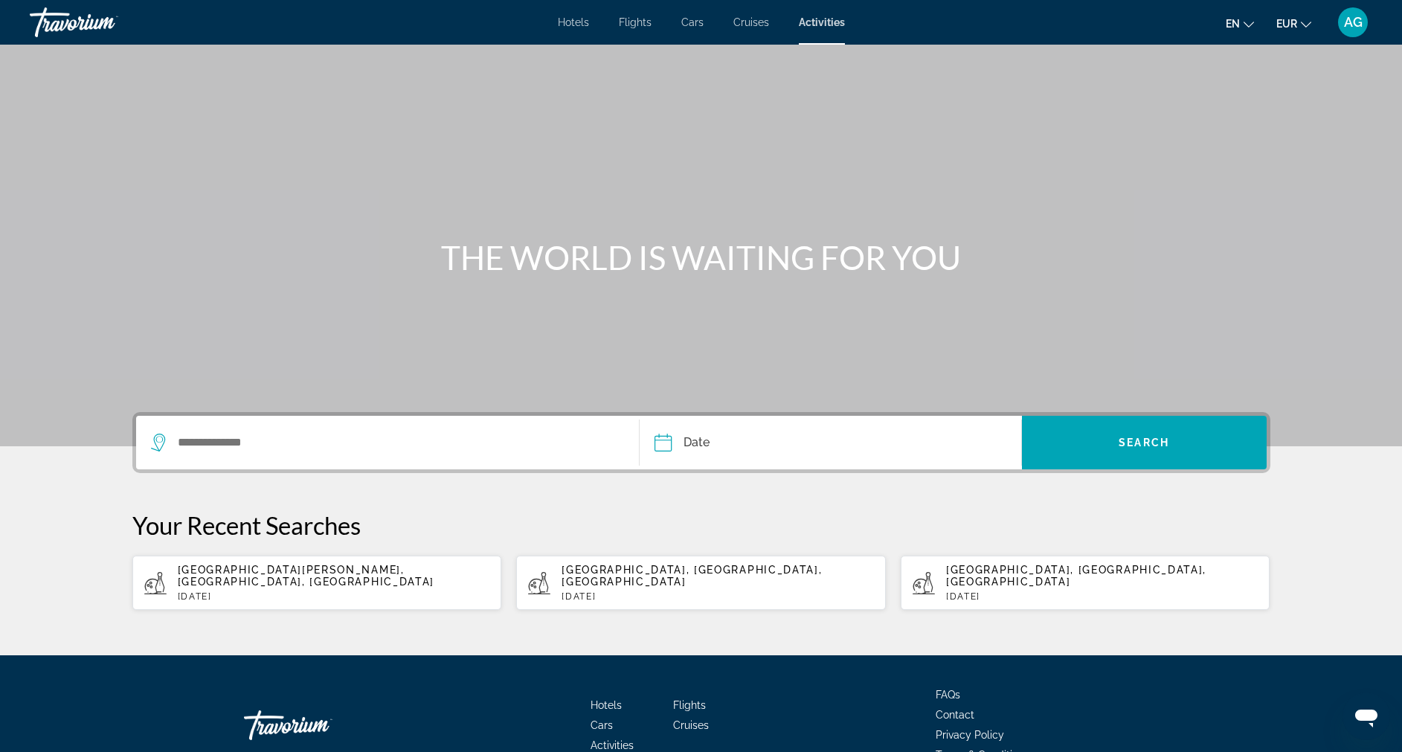
click at [1032, 574] on span "Tarragona, Catalonia, Spain" at bounding box center [1076, 576] width 260 height 24
type input "**********"
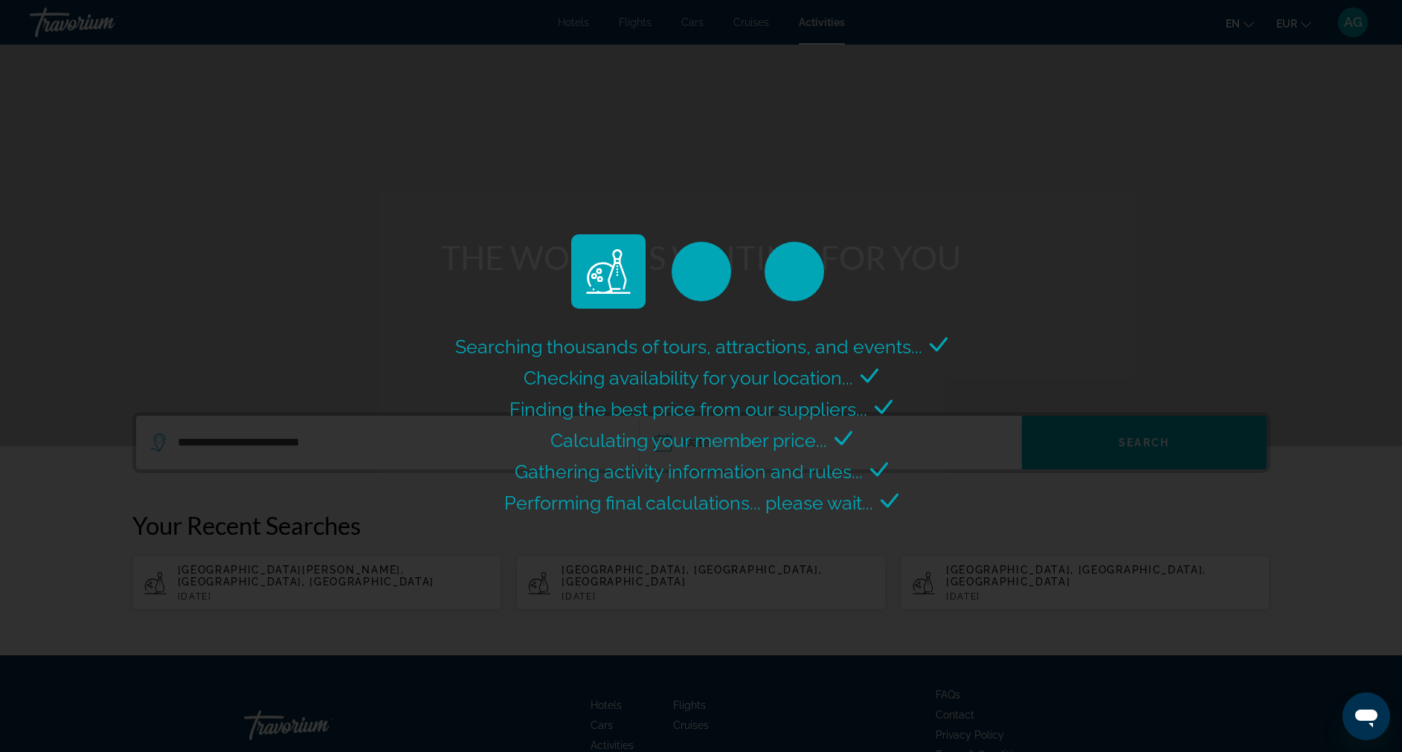
select select "*"
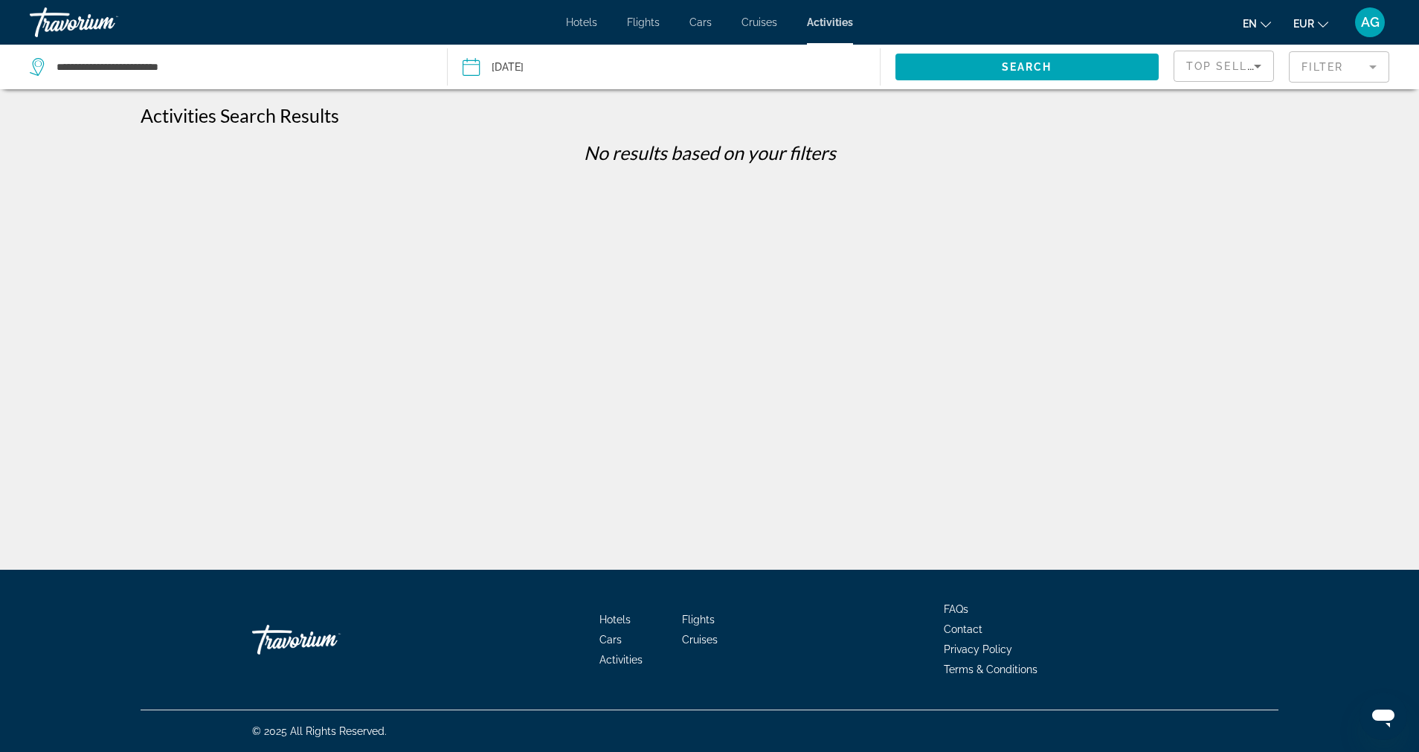
click at [538, 74] on input "Date: Aug 5, 2025" at bounding box center [566, 69] width 214 height 49
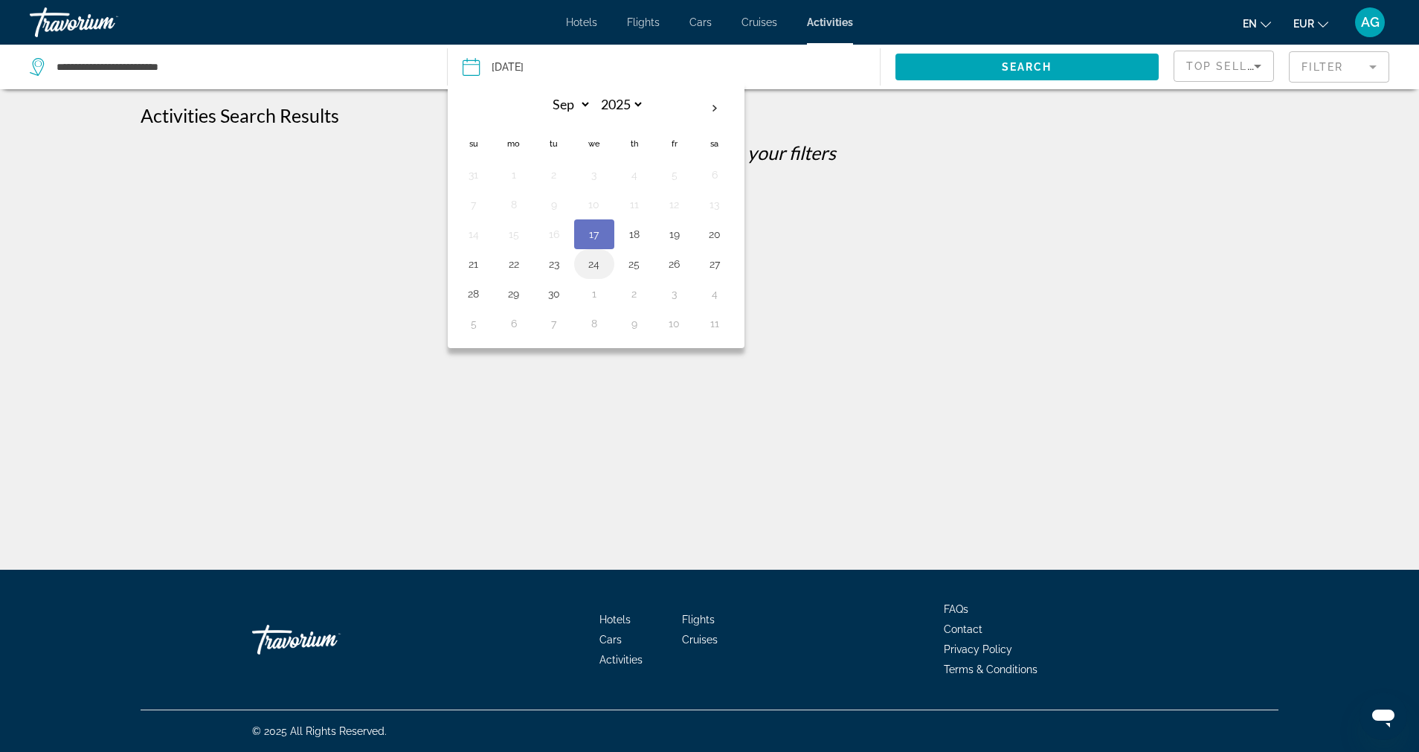
click at [593, 266] on button "24" at bounding box center [594, 264] width 24 height 21
type input "**********"
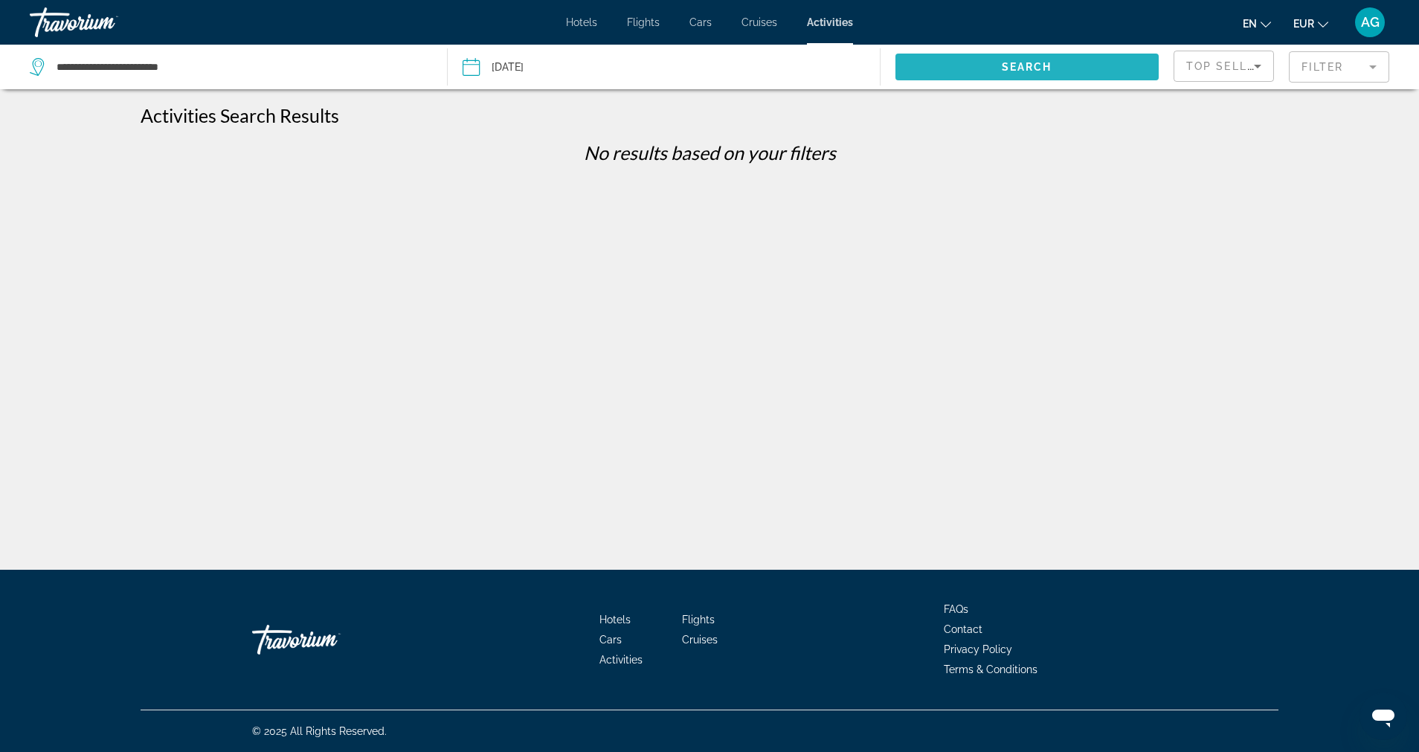
click at [1007, 73] on span "Search widget" at bounding box center [1028, 67] width 264 height 36
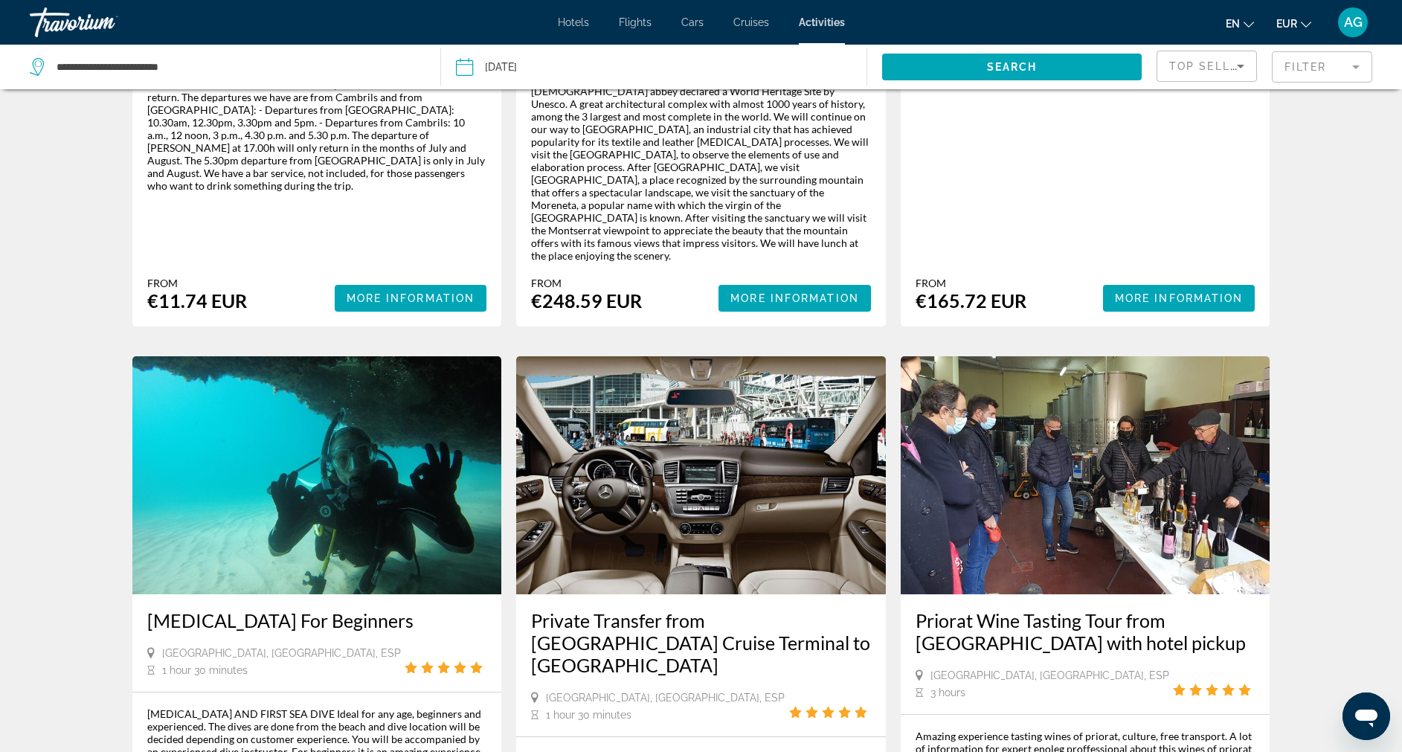
scroll to position [1097, 0]
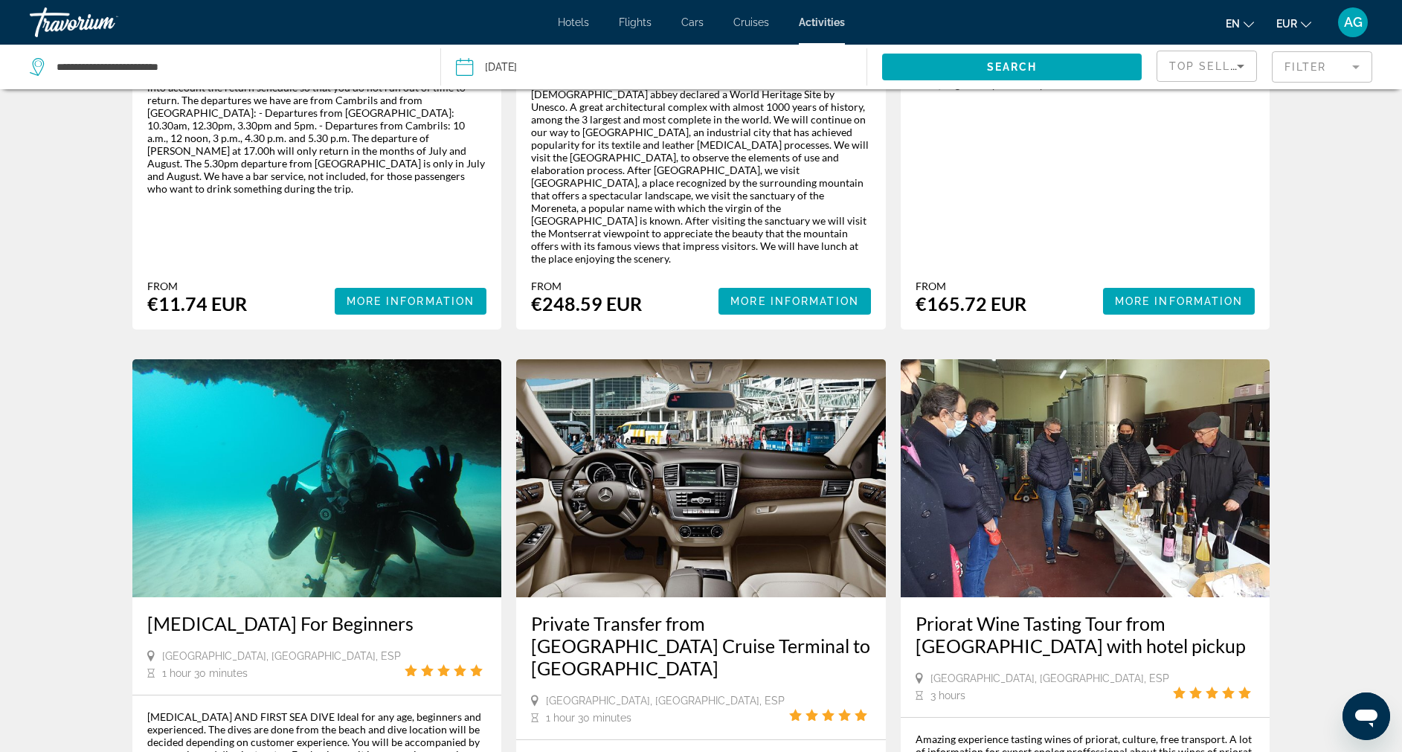
click at [1385, 446] on div "Activities Search Results - 58 things to experience House of Illusion Magic Sho…" at bounding box center [701, 291] width 1402 height 2568
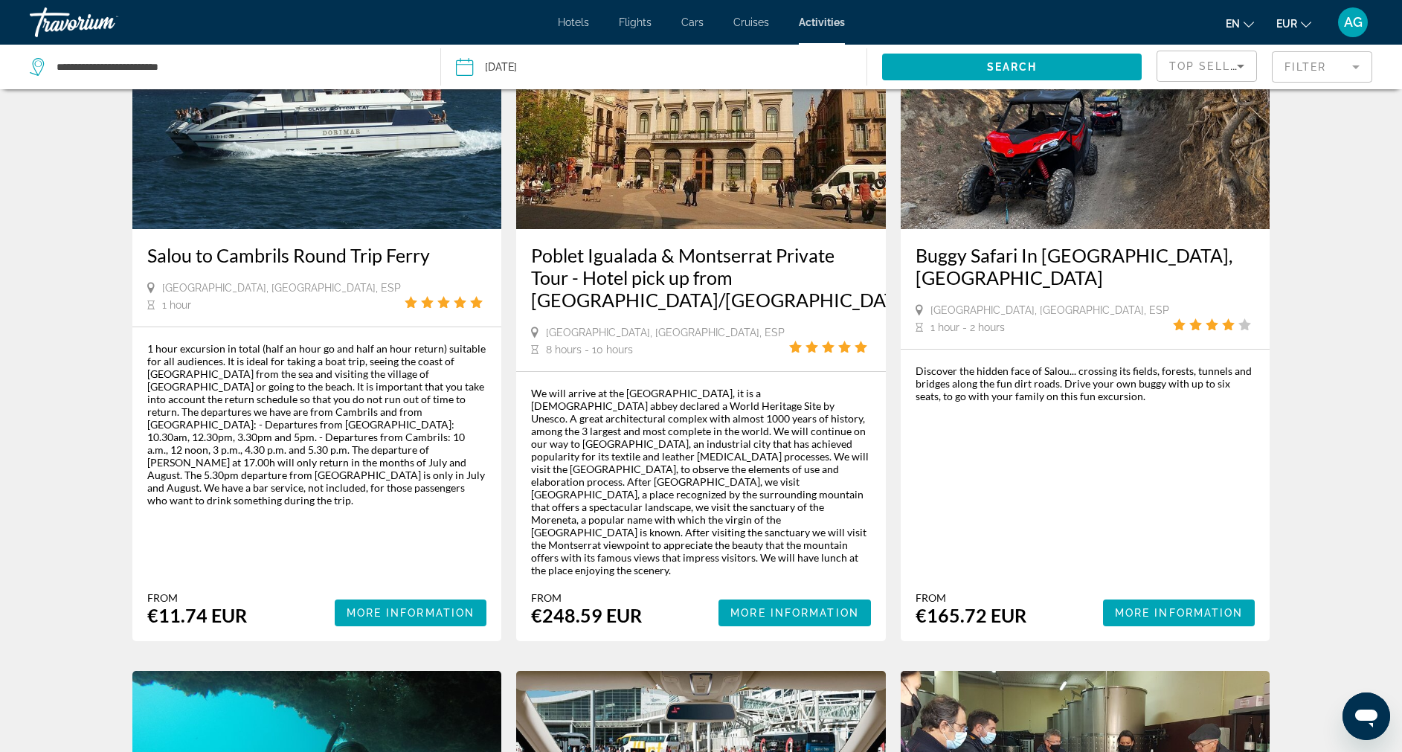
scroll to position [0, 0]
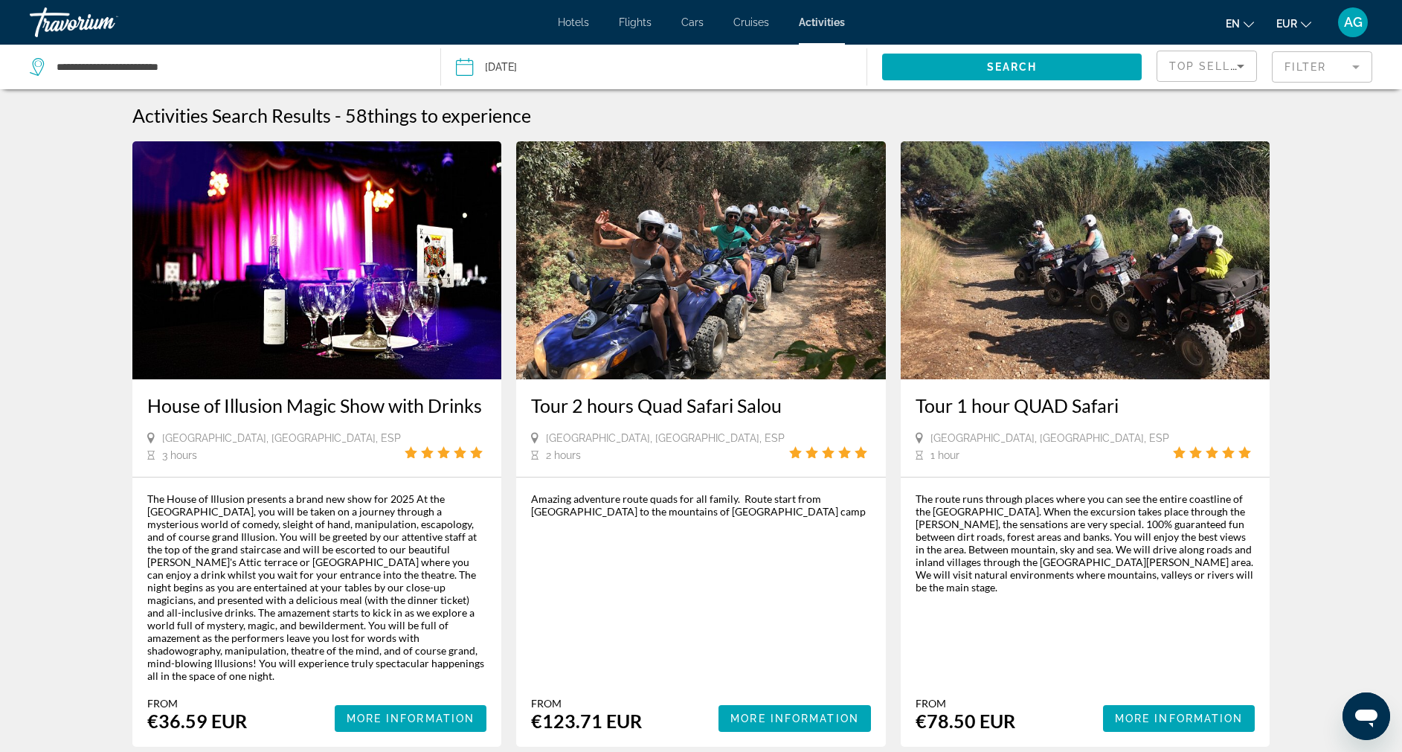
click at [751, 17] on span "Cruises" at bounding box center [751, 22] width 36 height 12
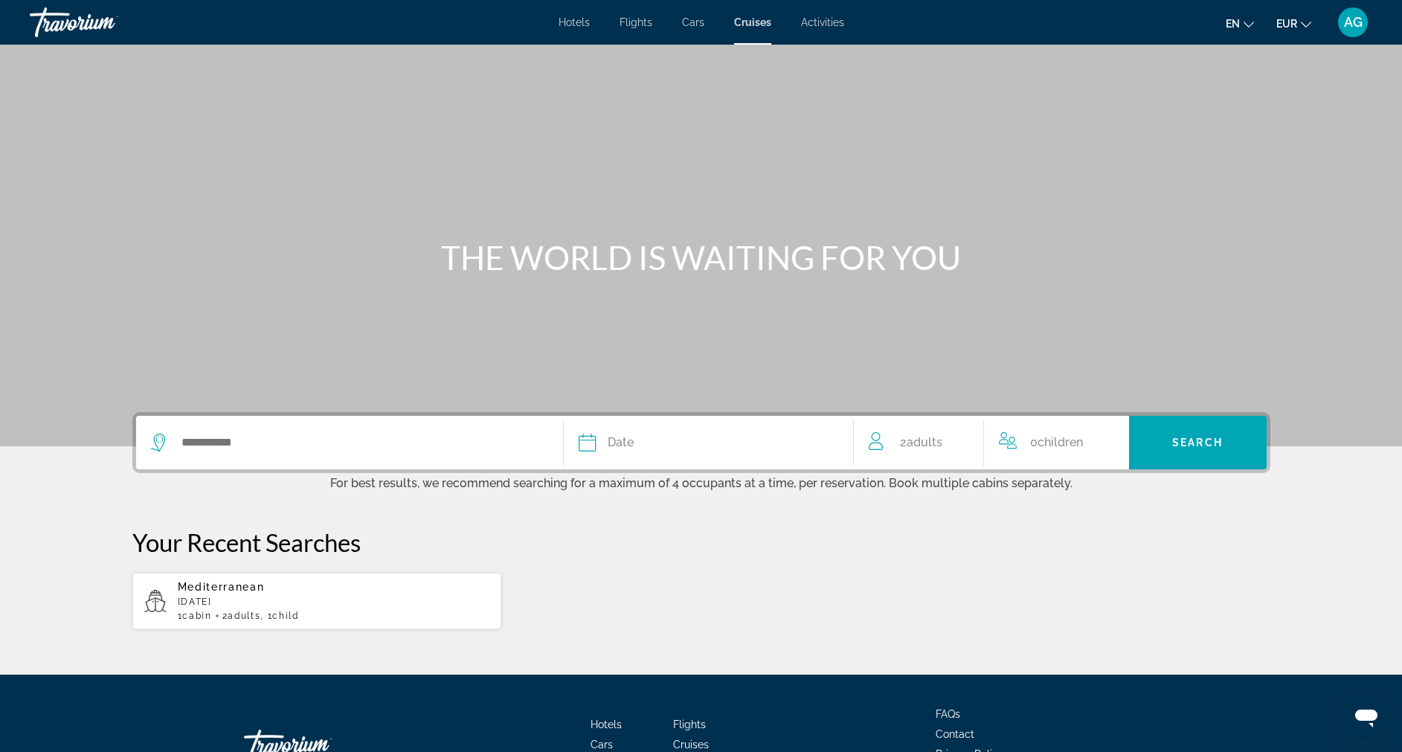
click at [571, 26] on span "Hotels" at bounding box center [574, 22] width 31 height 12
